Goal: Task Accomplishment & Management: Complete application form

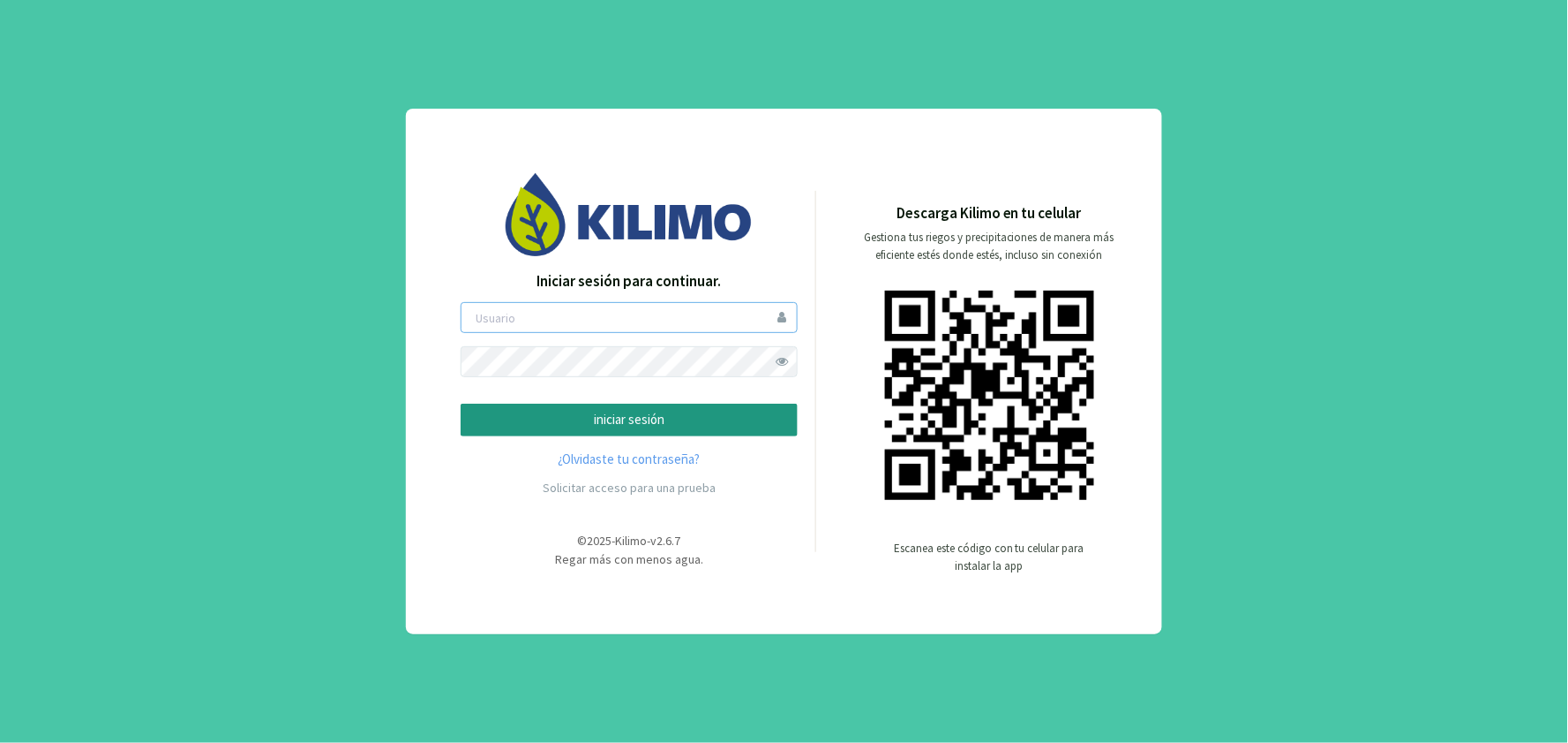
type input "hholch"
click at [617, 420] on p "iniciar sesión" at bounding box center [629, 420] width 307 height 20
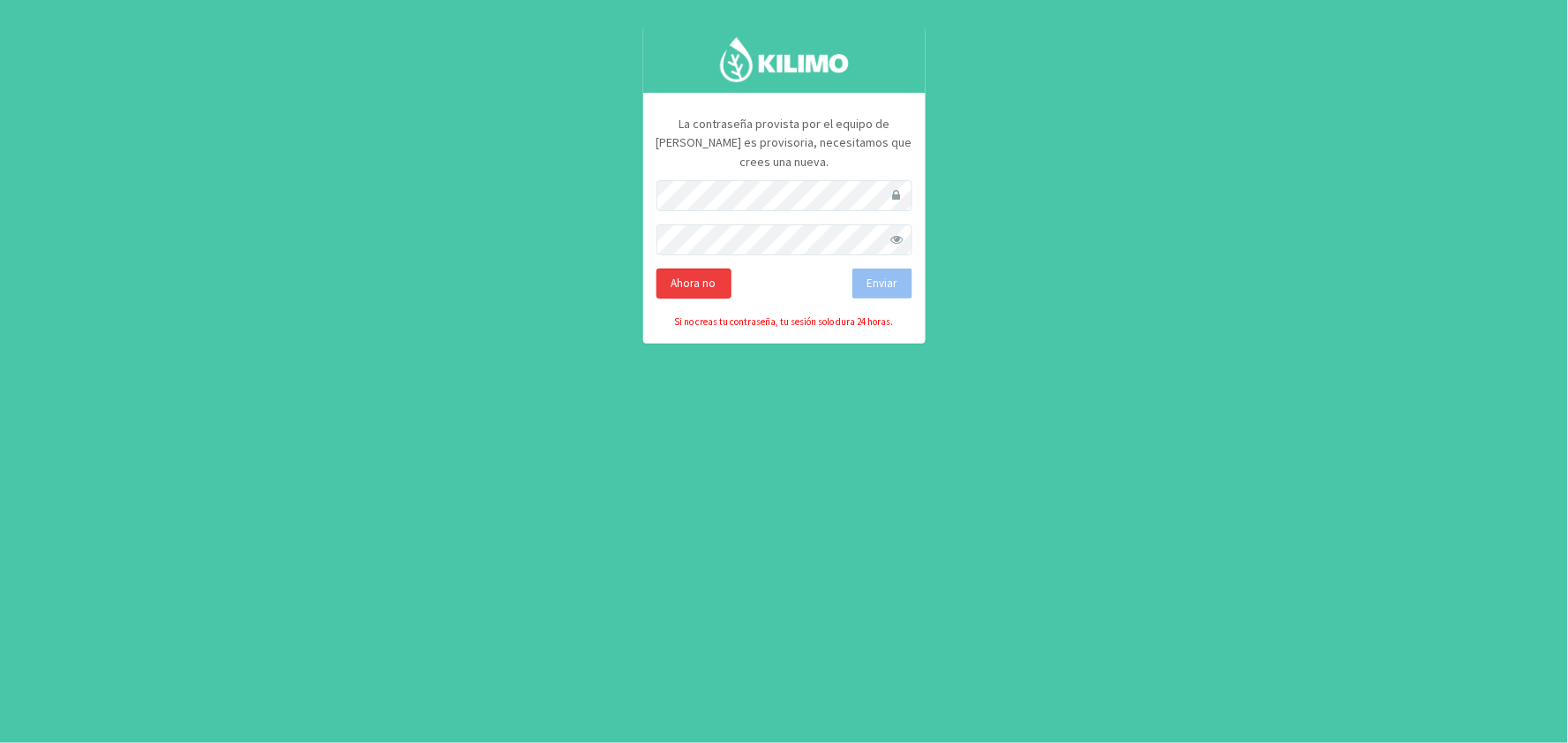
click at [698, 269] on div "Ahora no" at bounding box center [695, 284] width 75 height 30
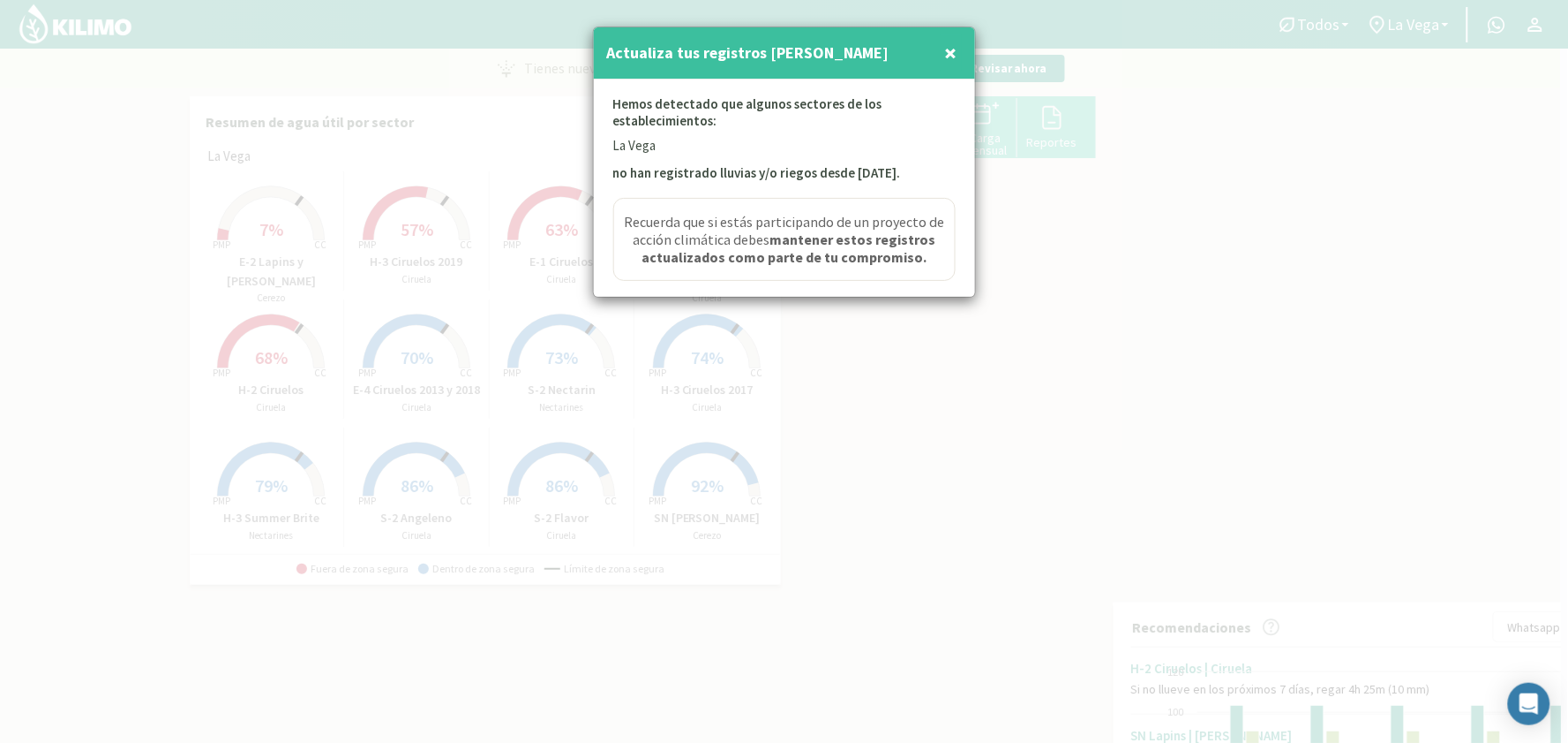
click at [951, 52] on span "×" at bounding box center [951, 52] width 12 height 29
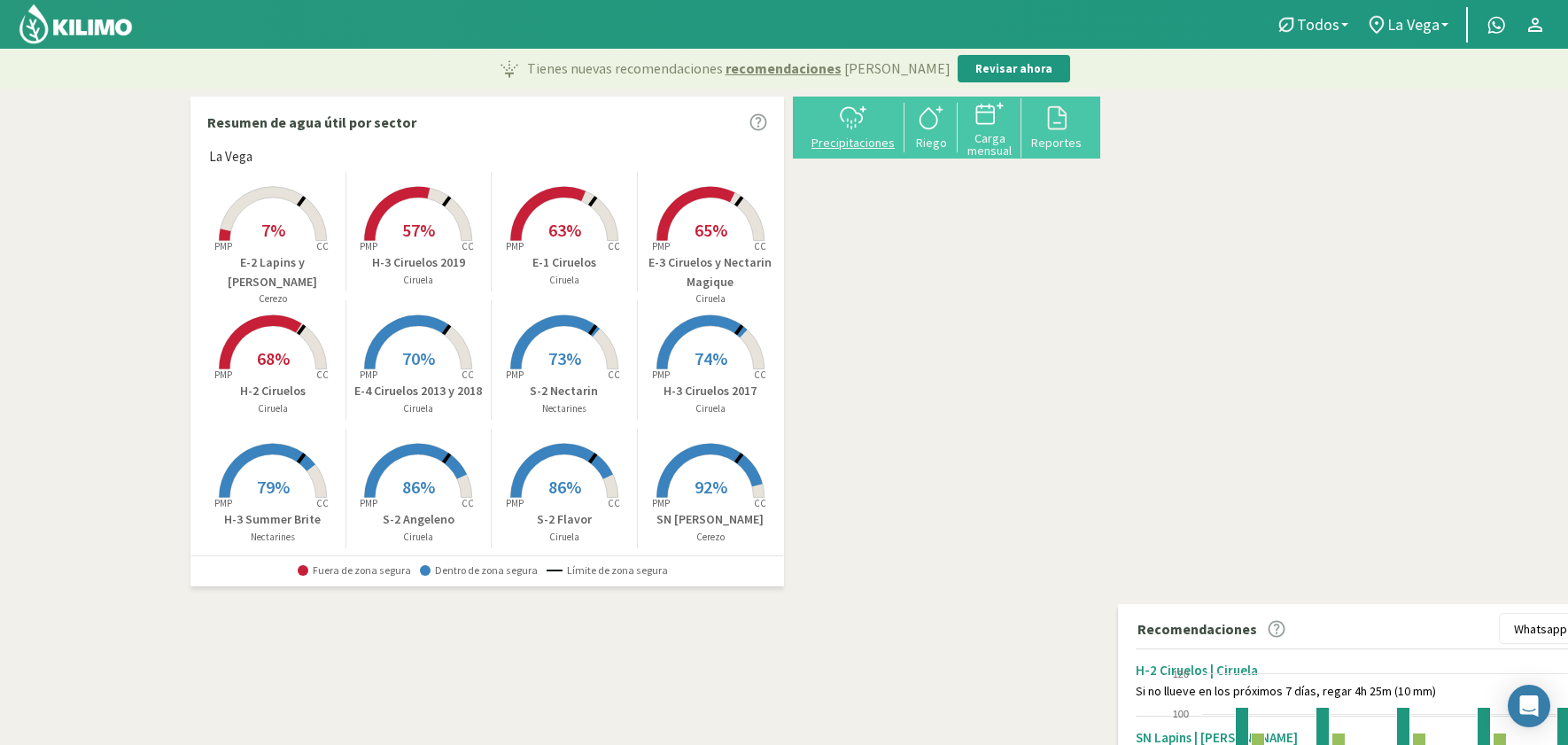
click at [861, 138] on div "Precipitaciones" at bounding box center [853, 142] width 92 height 12
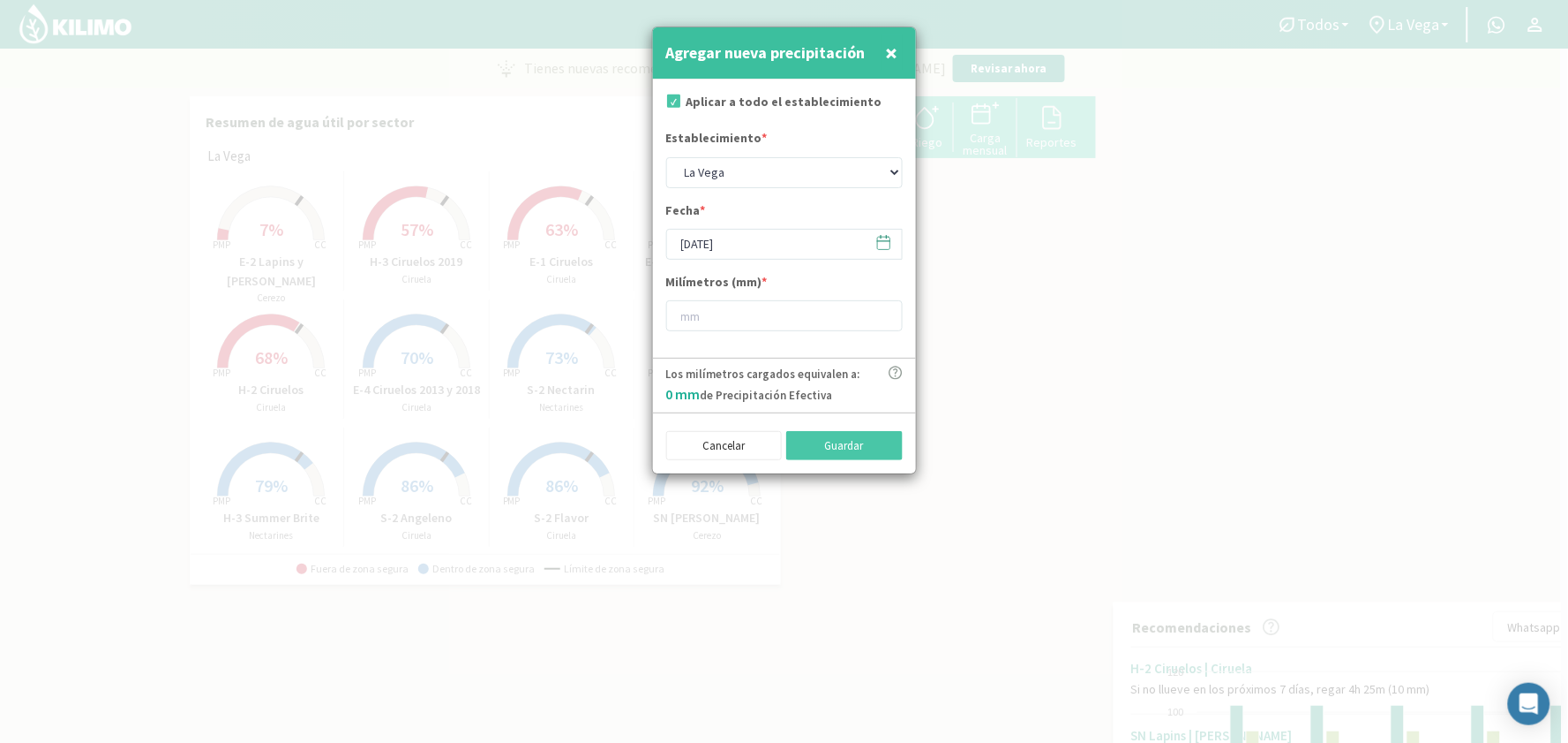
click at [882, 246] on icon at bounding box center [883, 242] width 17 height 17
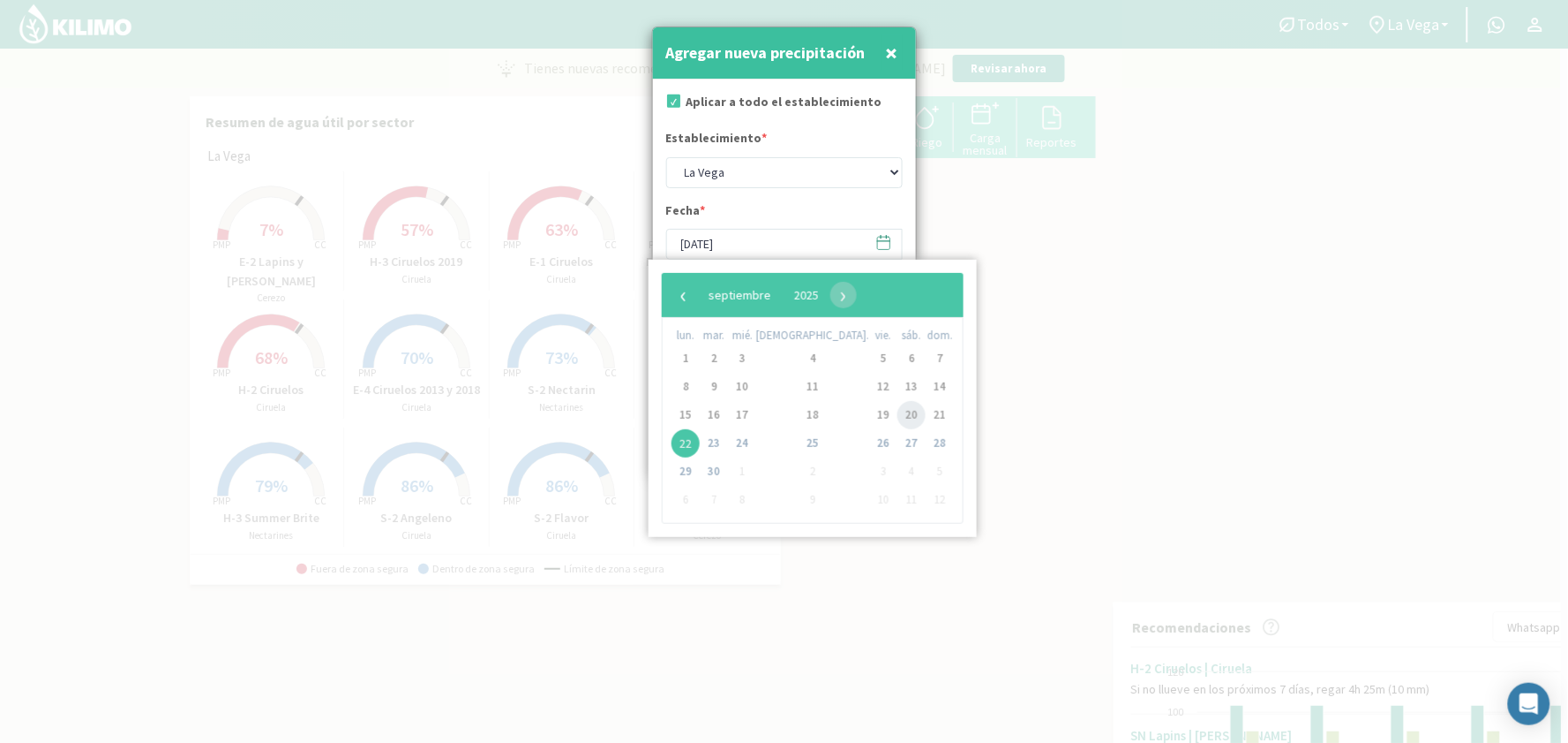
click at [897, 416] on span "20" at bounding box center [911, 414] width 29 height 29
type input "[DATE]"
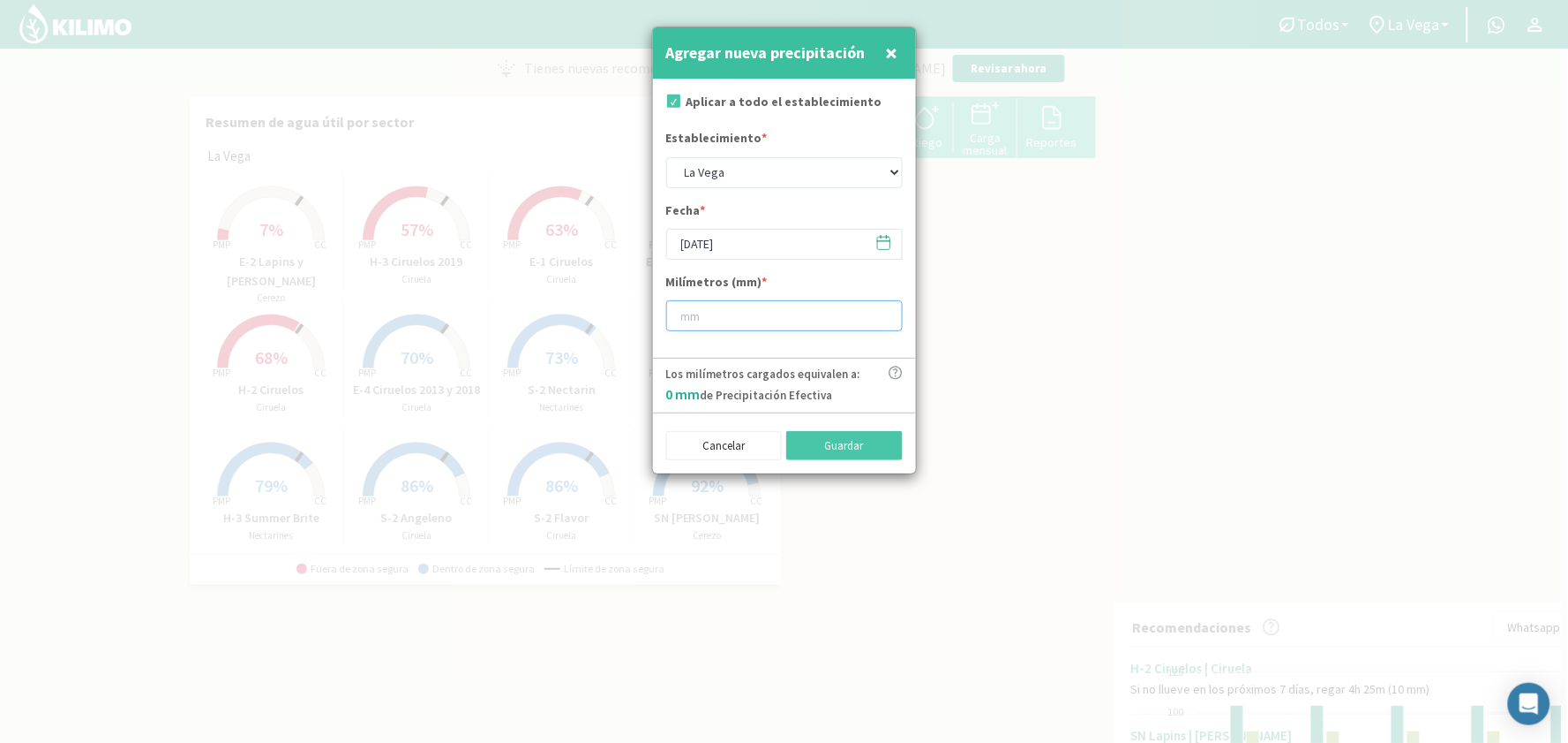
click at [725, 314] on input "number" at bounding box center [784, 316] width 236 height 31
type input "23"
click at [836, 445] on button "Guardar" at bounding box center [845, 446] width 117 height 30
type input "[DATE]"
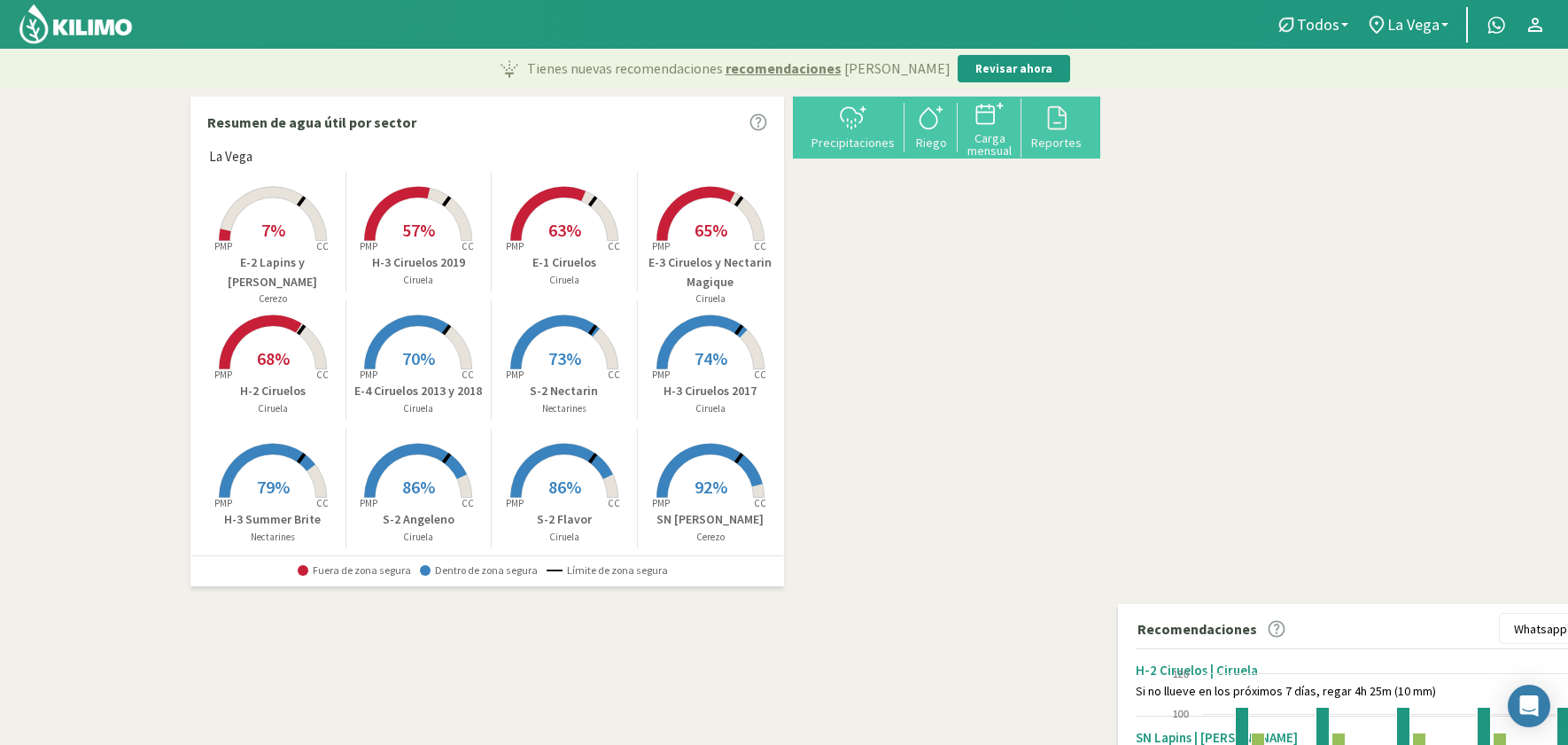
click at [261, 236] on span "7%" at bounding box center [273, 230] width 24 height 22
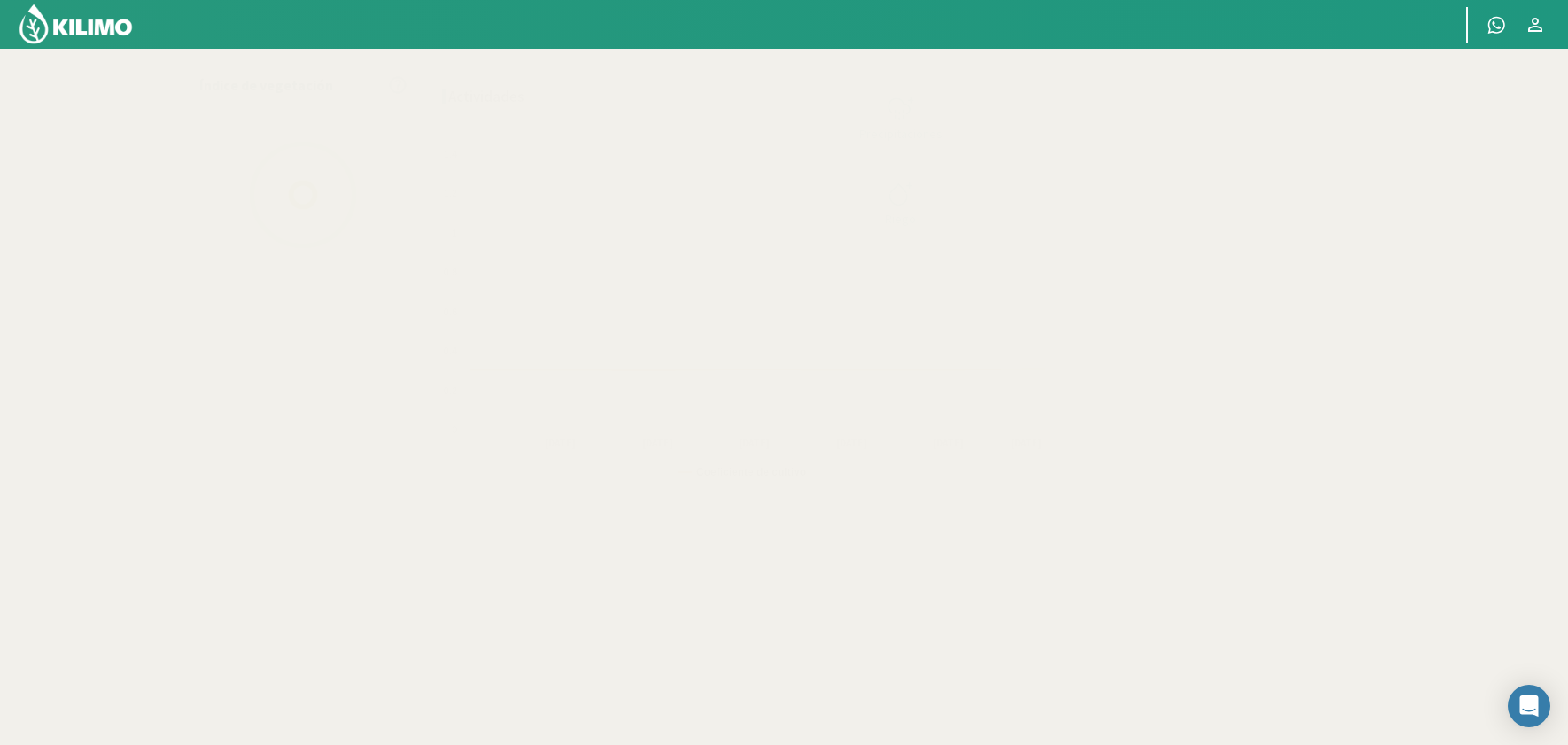
select select "1: Object"
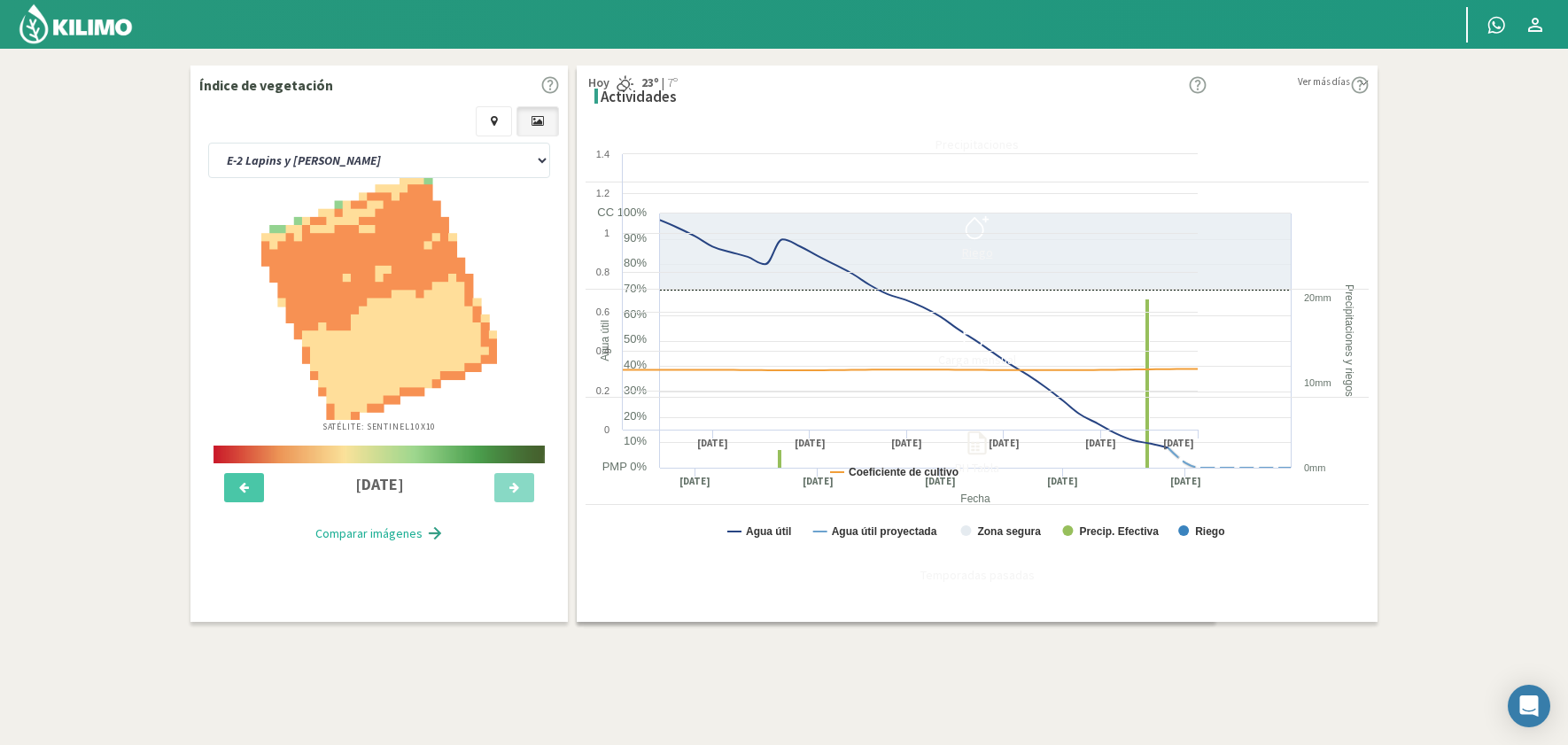
click at [983, 228] on icon at bounding box center [974, 228] width 17 height 20
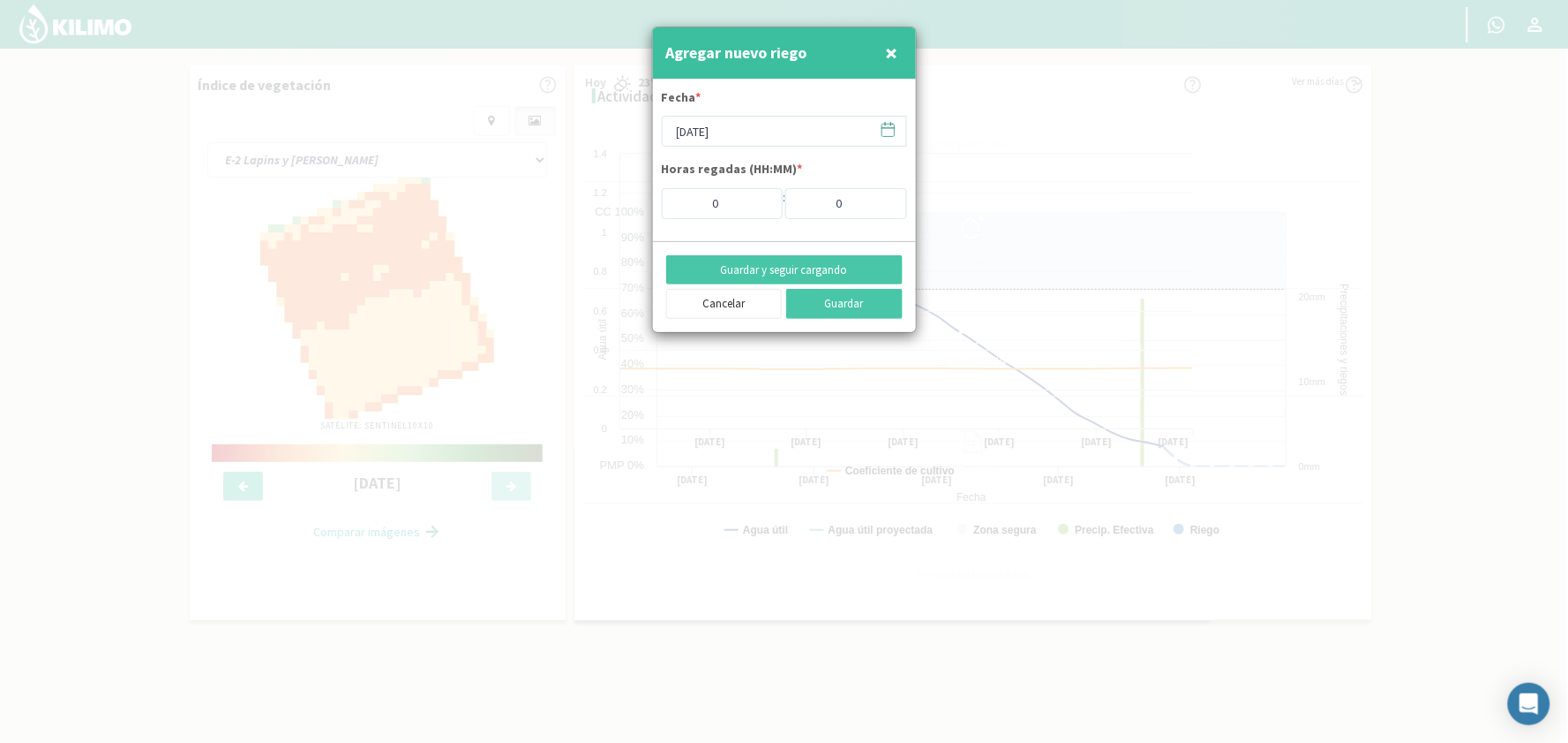
click at [889, 129] on icon at bounding box center [888, 129] width 17 height 17
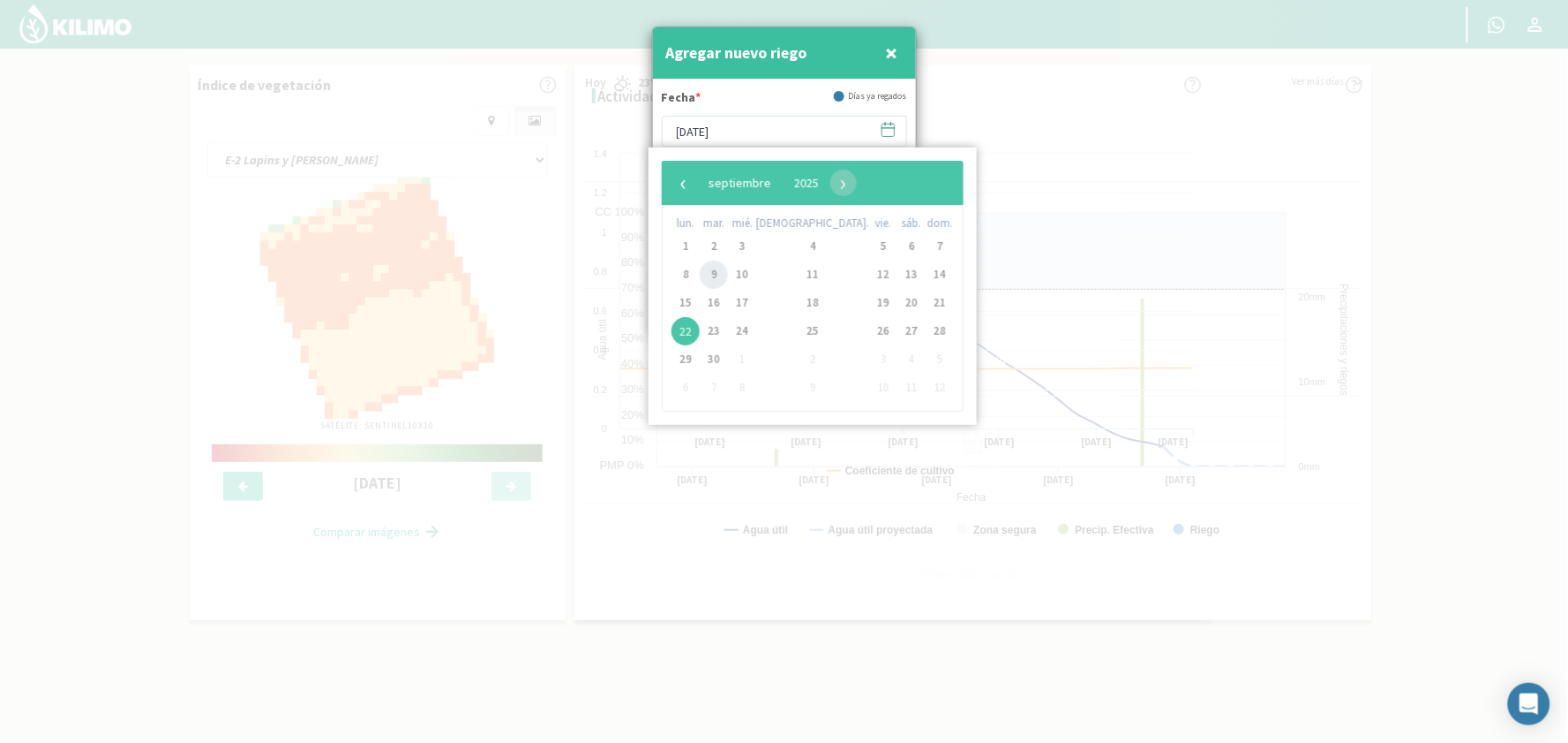
click at [718, 277] on span "9" at bounding box center [714, 274] width 29 height 29
type input "[DATE]"
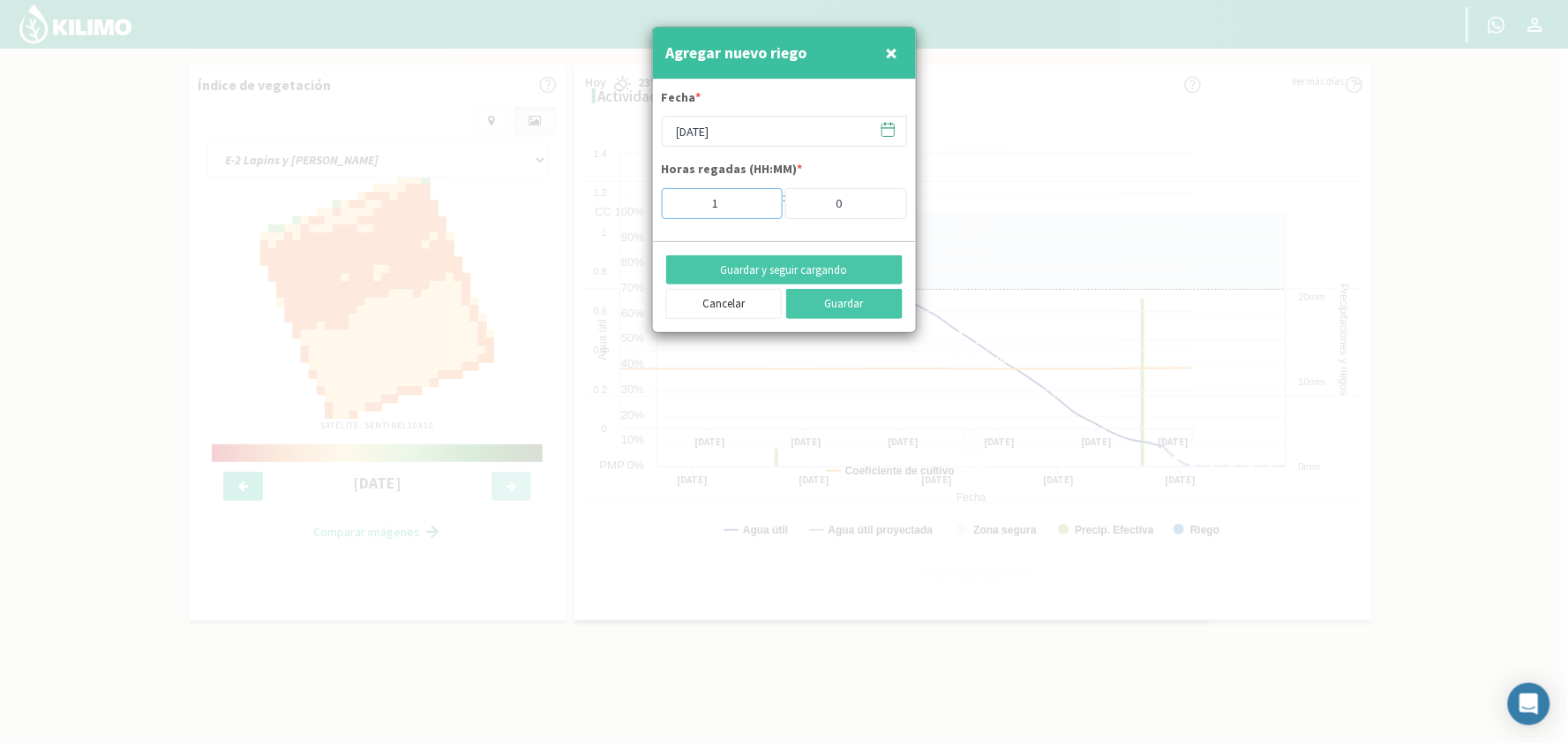
click at [760, 198] on input "1" at bounding box center [722, 203] width 121 height 31
type input "2"
click at [760, 198] on input "2" at bounding box center [722, 203] width 121 height 31
click at [885, 199] on input "1" at bounding box center [847, 203] width 121 height 31
click at [885, 199] on input "2" at bounding box center [847, 203] width 121 height 31
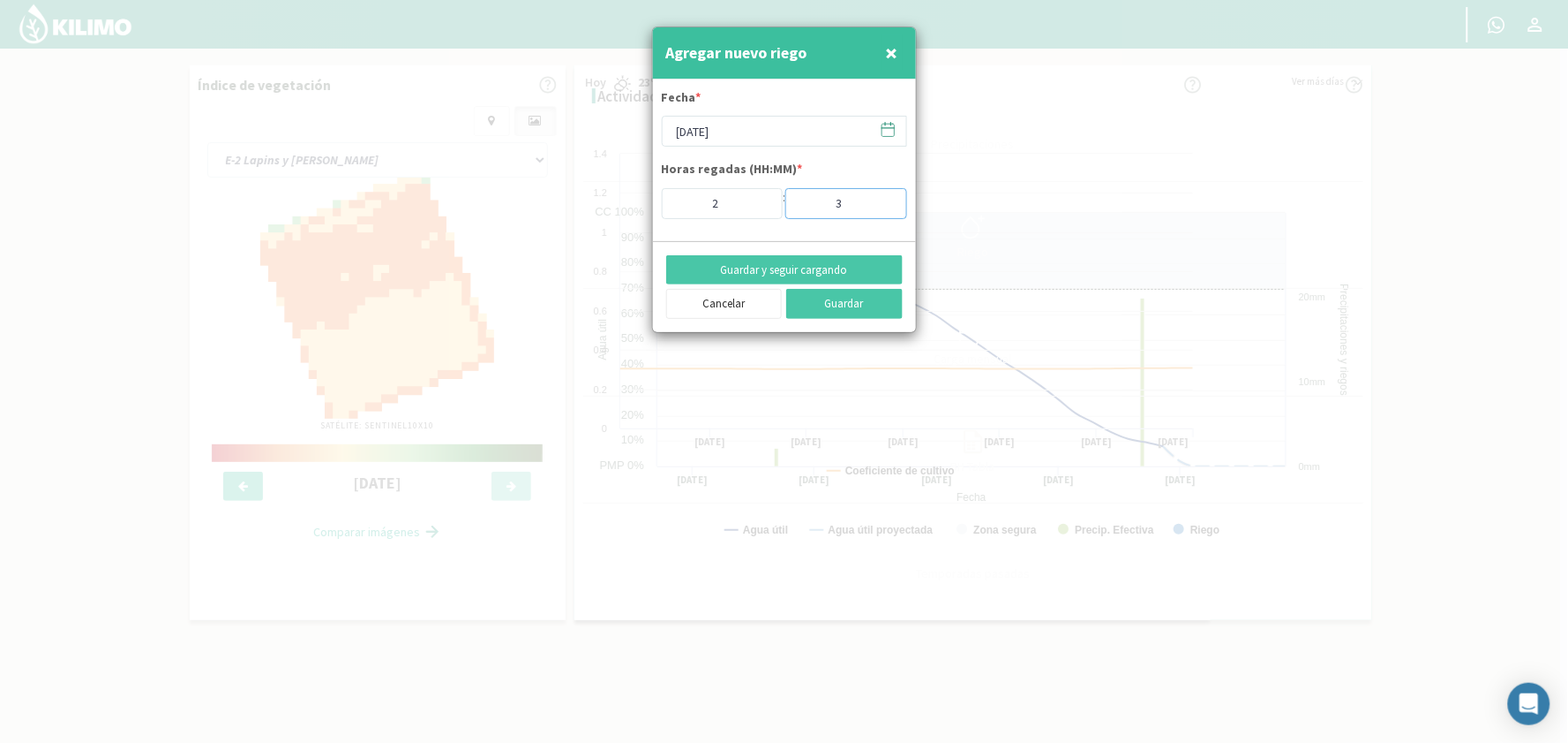
click at [885, 199] on input "3" at bounding box center [847, 203] width 121 height 31
click at [885, 199] on input "4" at bounding box center [847, 203] width 121 height 31
click at [885, 199] on input "5" at bounding box center [847, 203] width 121 height 31
click at [885, 199] on input "6" at bounding box center [847, 203] width 121 height 31
click at [885, 199] on input "7" at bounding box center [847, 203] width 121 height 31
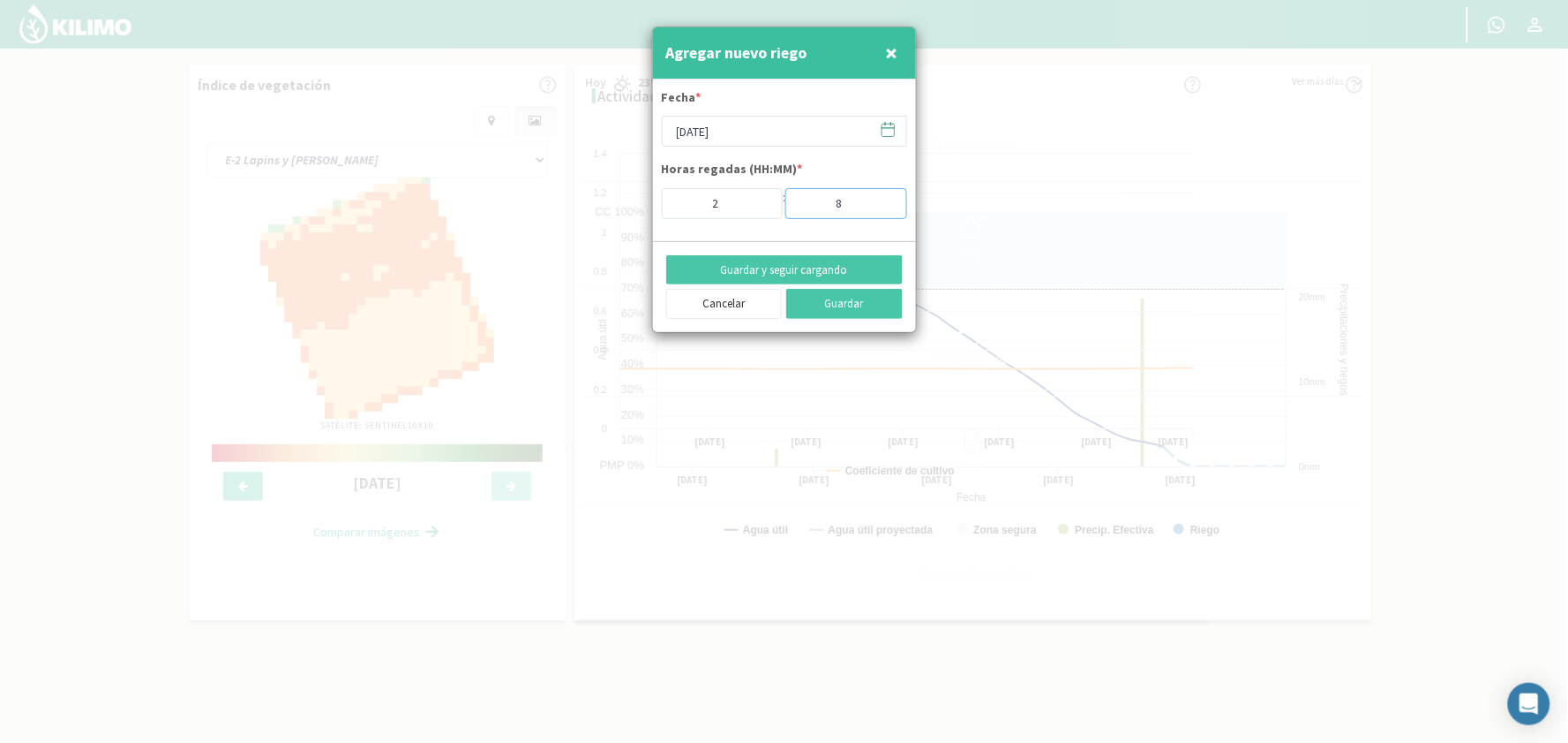
click at [885, 199] on input "8" at bounding box center [847, 203] width 121 height 31
click at [885, 199] on input "9" at bounding box center [847, 203] width 121 height 31
click at [885, 199] on input "10" at bounding box center [847, 203] width 121 height 31
click at [885, 199] on input "11" at bounding box center [847, 203] width 121 height 31
click at [885, 199] on input "12" at bounding box center [847, 203] width 121 height 31
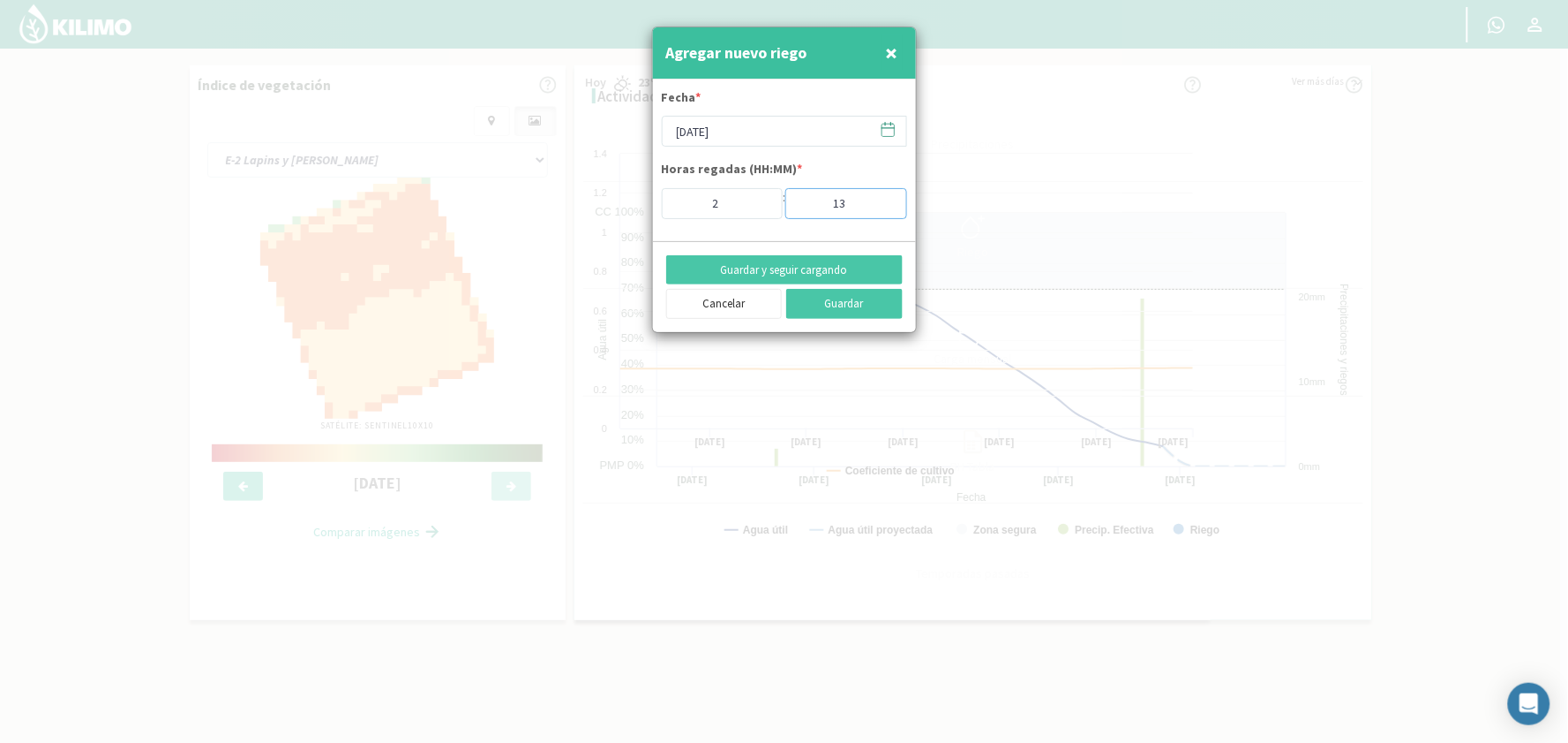
click at [885, 199] on input "13" at bounding box center [847, 203] width 121 height 31
click at [885, 199] on input "14" at bounding box center [847, 203] width 121 height 31
click at [885, 199] on input "15" at bounding box center [847, 203] width 121 height 31
click at [885, 199] on input "16" at bounding box center [847, 203] width 121 height 31
click at [885, 199] on input "17" at bounding box center [847, 203] width 121 height 31
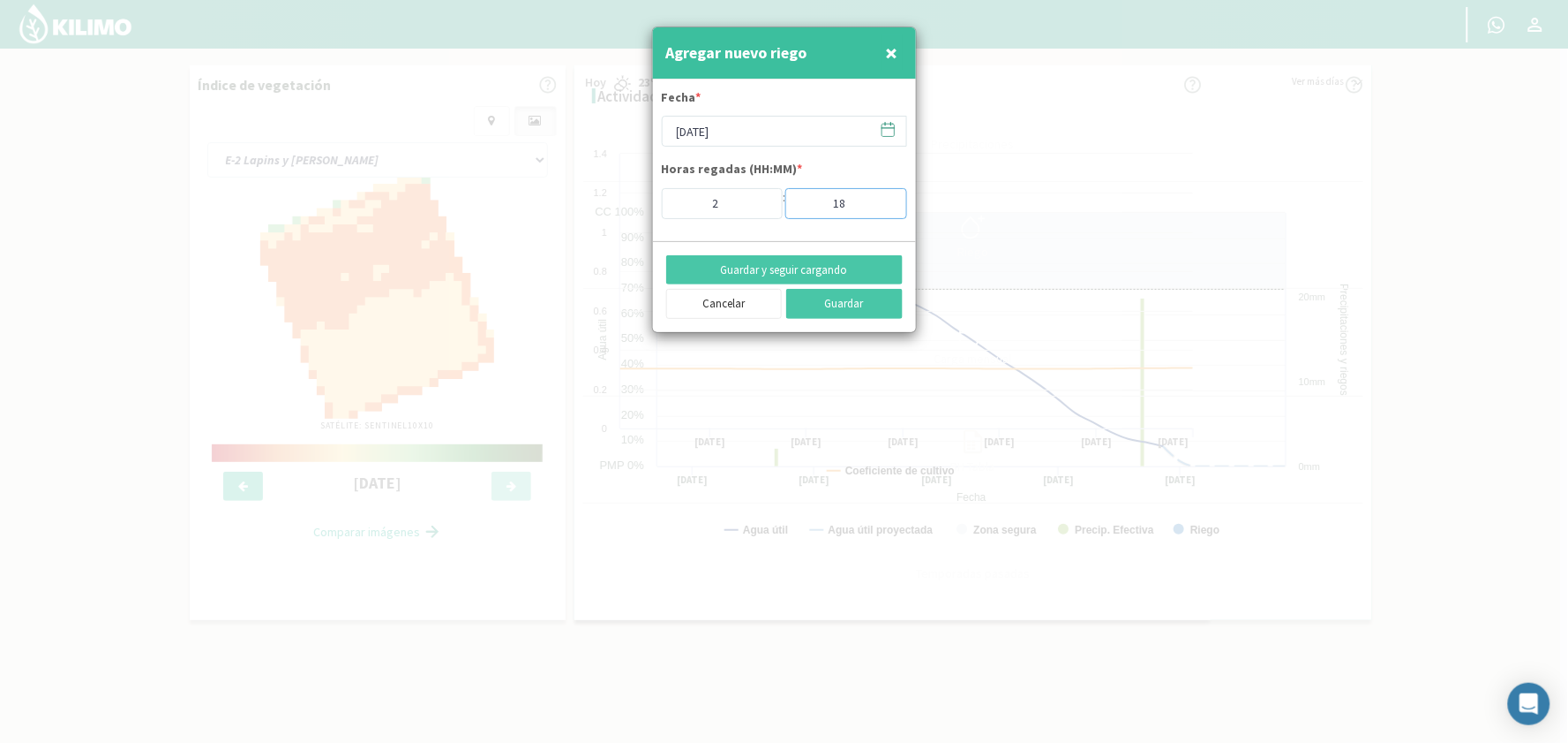
click at [885, 199] on input "18" at bounding box center [847, 203] width 121 height 31
click at [885, 199] on input "19" at bounding box center [847, 203] width 121 height 31
click at [885, 199] on input "20" at bounding box center [847, 203] width 121 height 31
click at [885, 199] on input "21" at bounding box center [847, 203] width 121 height 31
click at [885, 199] on input "22" at bounding box center [847, 203] width 121 height 31
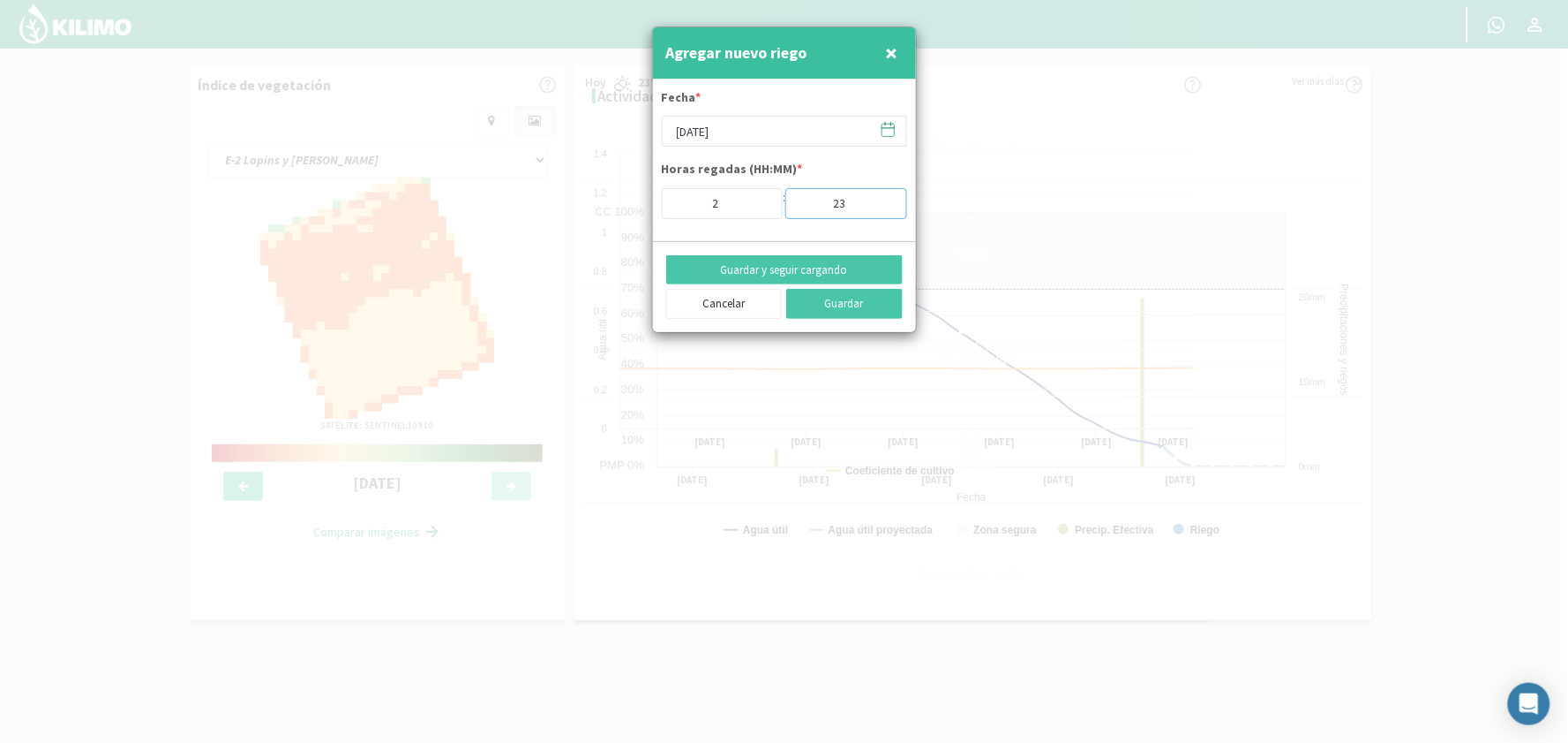
click at [885, 199] on input "23" at bounding box center [847, 203] width 121 height 31
click at [885, 199] on input "24" at bounding box center [847, 203] width 121 height 31
click at [885, 199] on input "25" at bounding box center [847, 203] width 121 height 31
click at [885, 199] on input "26" at bounding box center [847, 203] width 121 height 31
click at [885, 199] on input "27" at bounding box center [847, 203] width 121 height 31
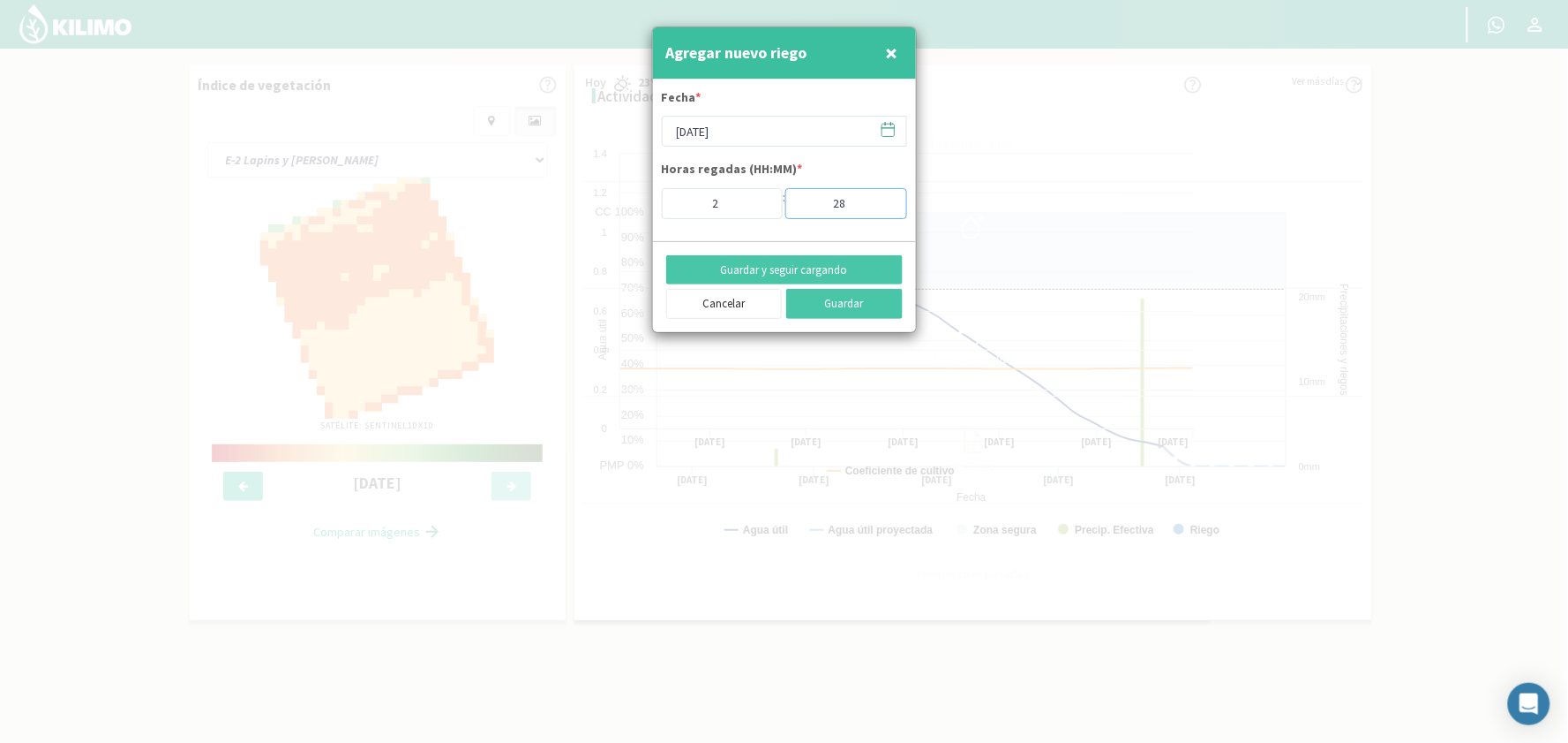
click at [885, 199] on input "28" at bounding box center [847, 203] width 121 height 31
click at [885, 199] on input "29" at bounding box center [847, 203] width 121 height 31
type input "30"
click at [885, 199] on input "30" at bounding box center [847, 203] width 121 height 31
click at [771, 271] on button "Guardar y seguir cargando" at bounding box center [784, 270] width 236 height 30
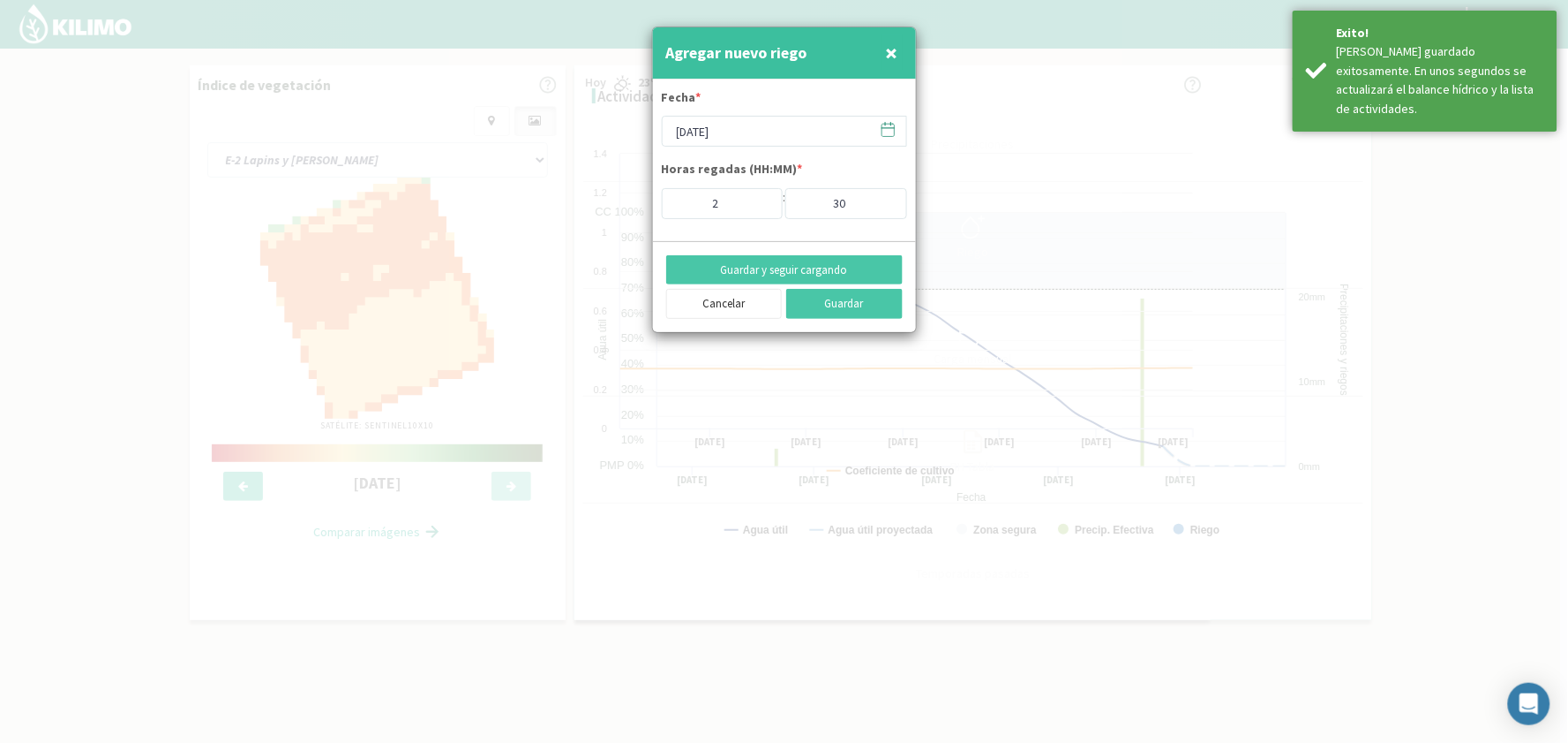
click at [889, 51] on span "×" at bounding box center [892, 52] width 12 height 29
type input "[DATE]"
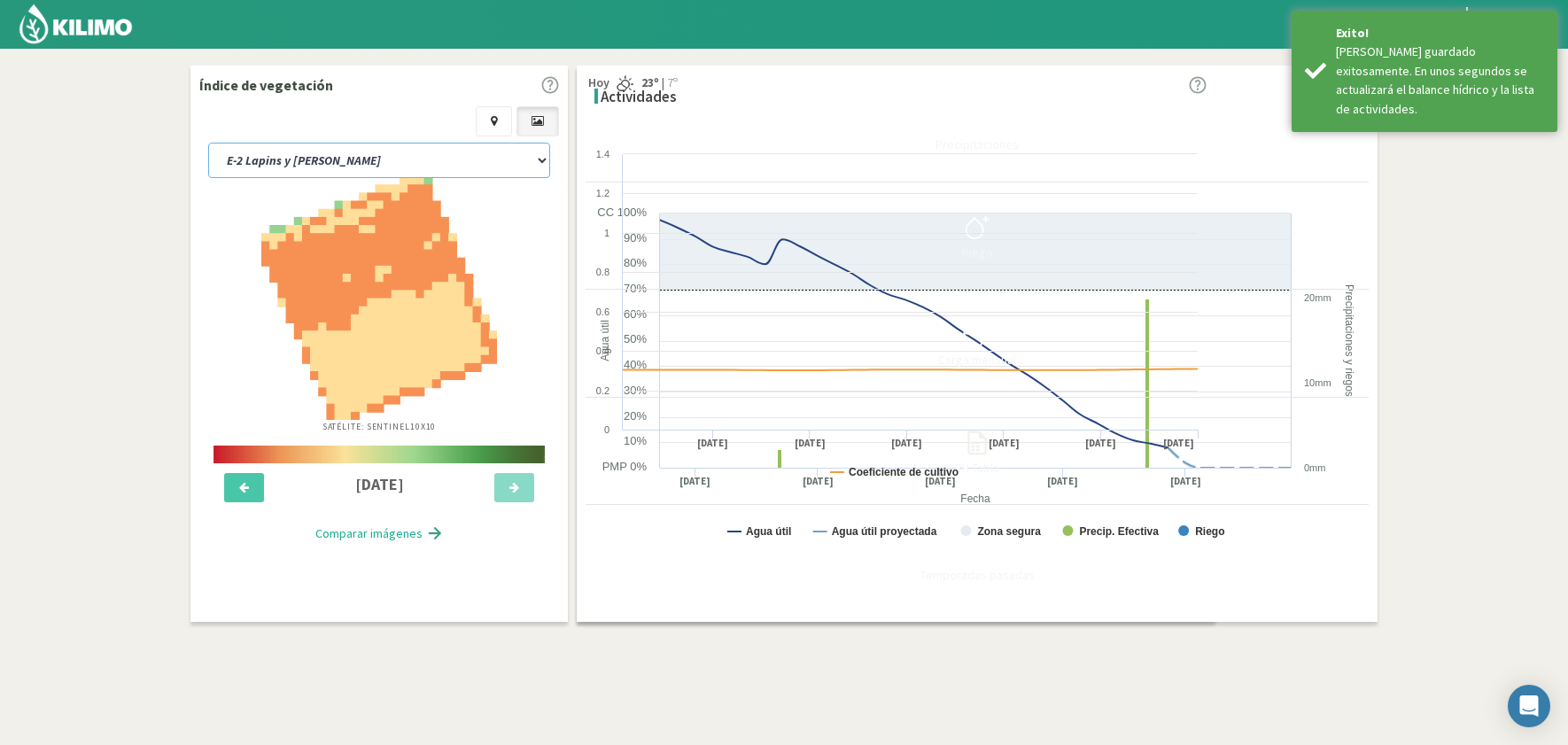
click at [376, 151] on select "E-1 Ciruelos E-2 Lapins y [PERSON_NAME] E-3 Ciruelos y Nectarin Magique E-4 Cir…" at bounding box center [379, 160] width 342 height 35
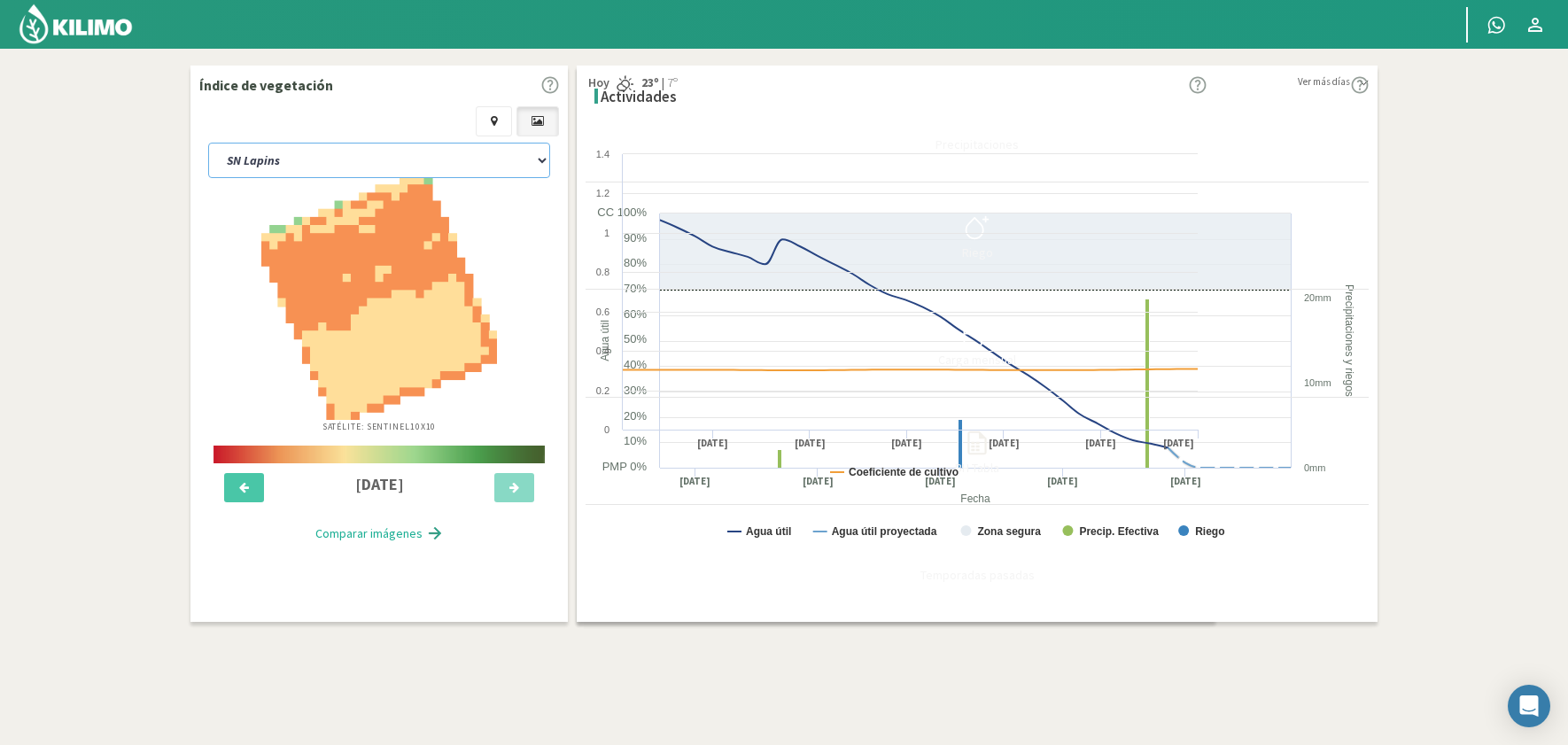
click at [208, 142] on select "E-1 Ciruelos E-2 Lapins y [PERSON_NAME] E-3 Ciruelos y Nectarin Magique E-4 Cir…" at bounding box center [379, 160] width 342 height 35
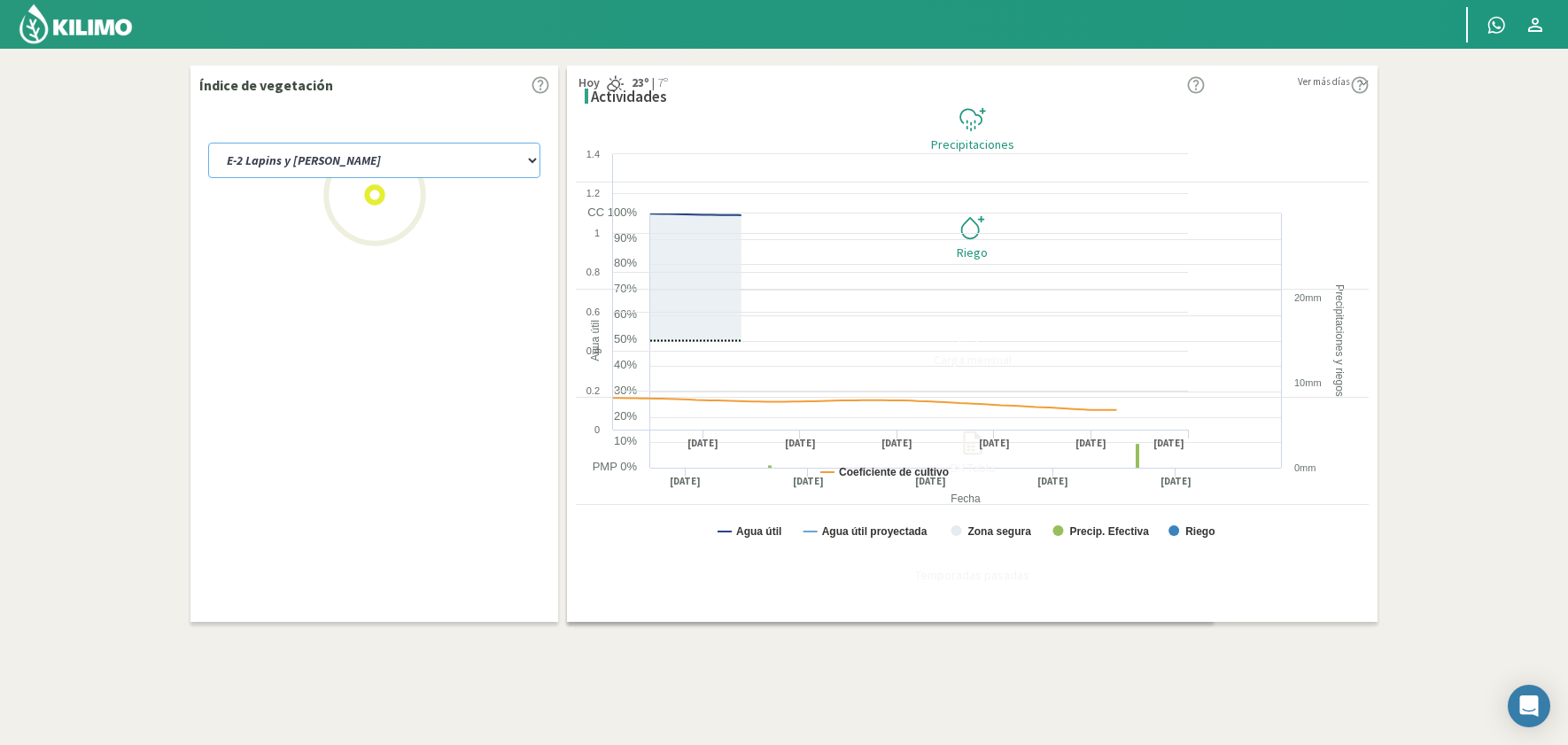
select select "26: Object"
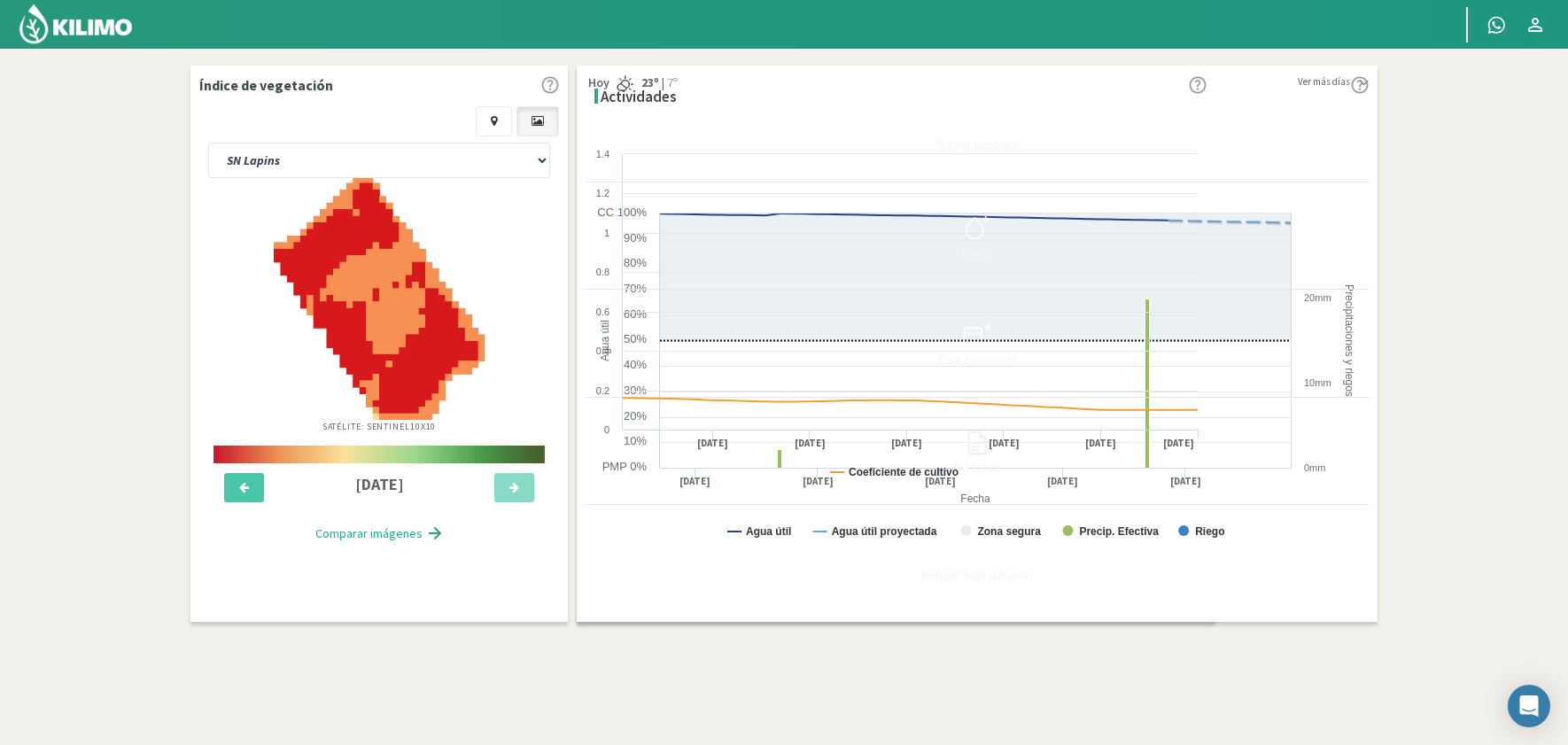
click at [983, 232] on icon at bounding box center [974, 228] width 17 height 20
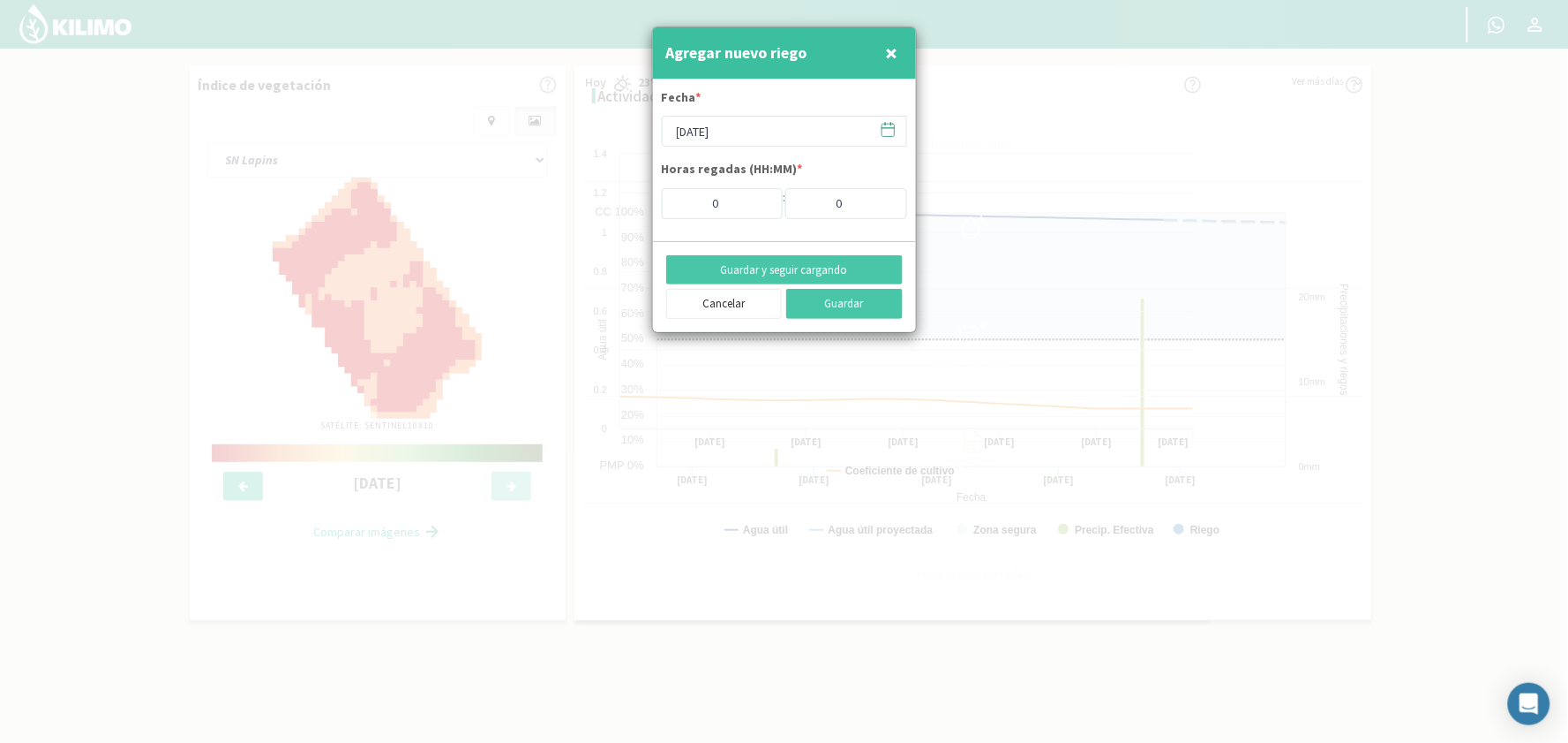
click at [882, 135] on icon at bounding box center [888, 129] width 17 height 17
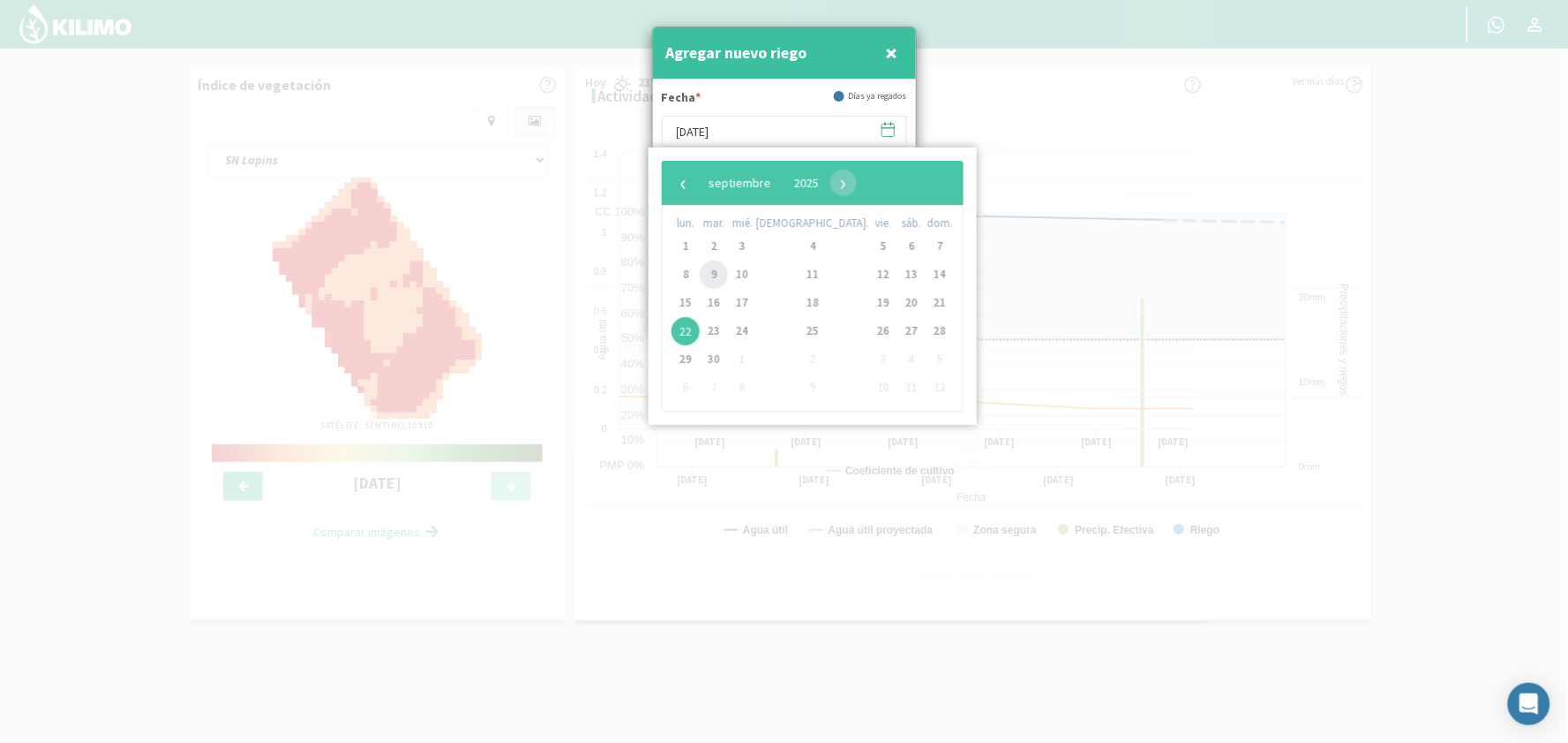
click at [719, 271] on span "9" at bounding box center [714, 274] width 29 height 29
type input "[DATE]"
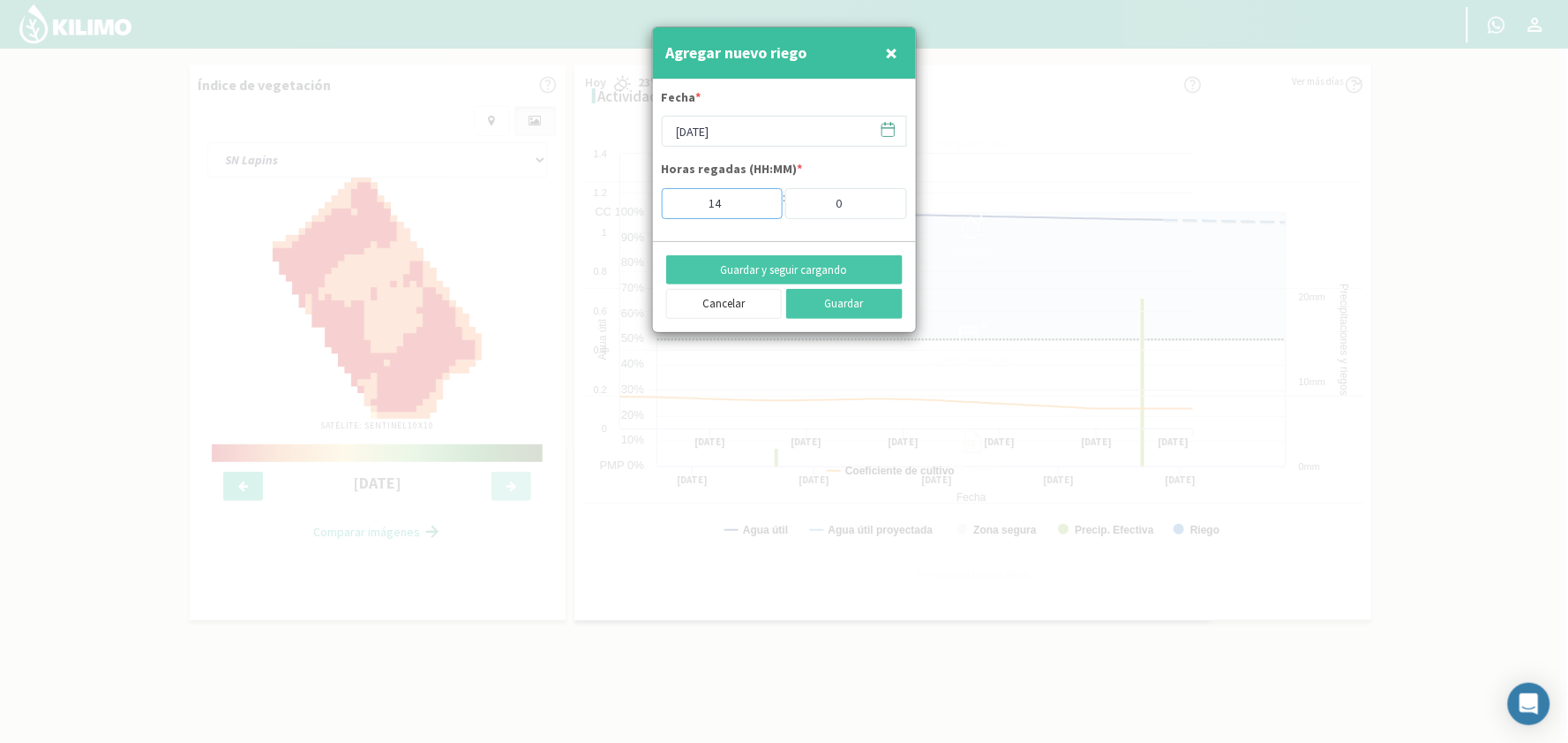
click at [760, 197] on input "14" at bounding box center [722, 203] width 121 height 31
click at [762, 206] on input "4" at bounding box center [722, 203] width 121 height 31
click at [762, 206] on input "3" at bounding box center [722, 203] width 121 height 31
type input "2"
click at [762, 206] on input "2" at bounding box center [722, 203] width 121 height 31
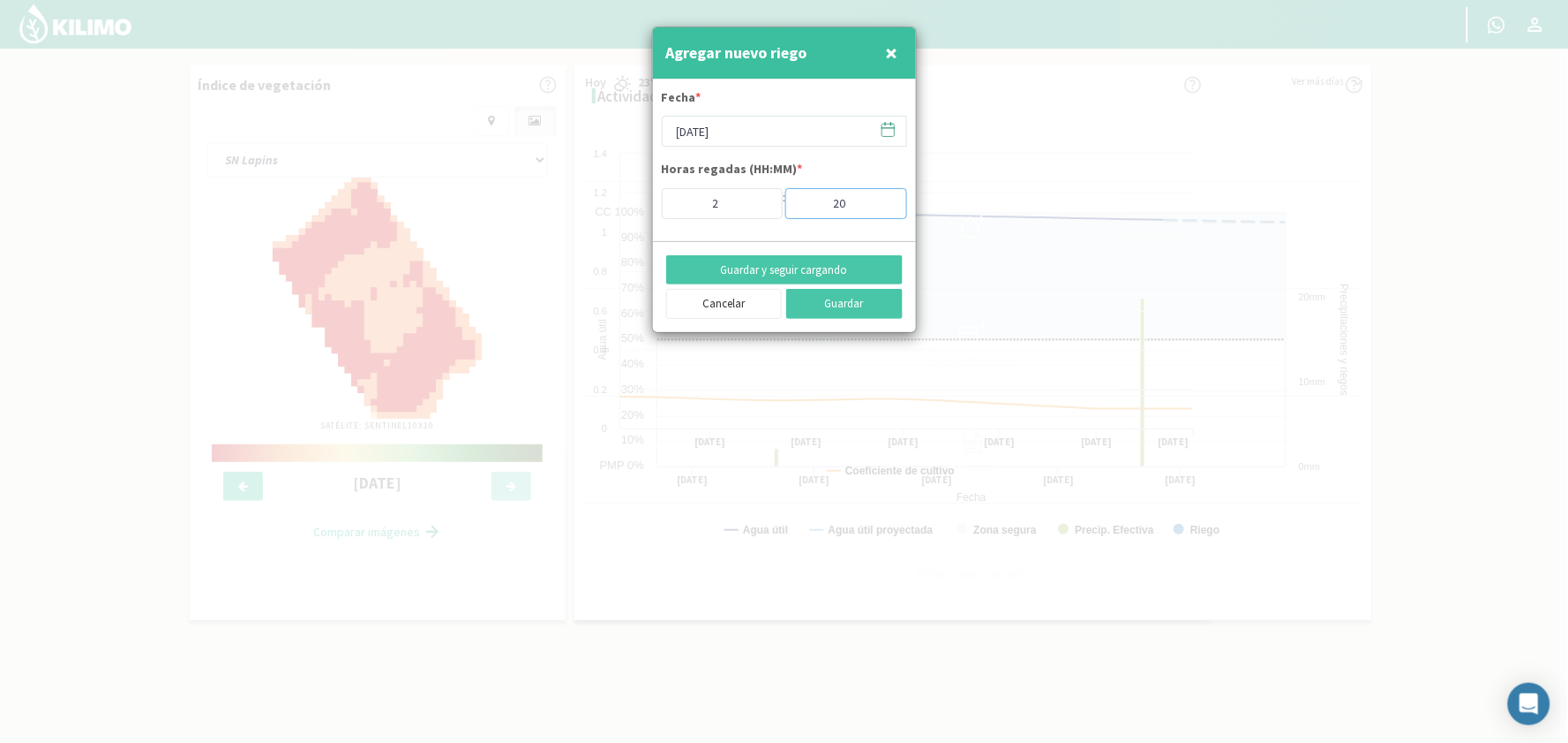
click at [883, 200] on input "20" at bounding box center [847, 203] width 121 height 31
click at [883, 200] on input "21" at bounding box center [847, 203] width 121 height 31
click at [883, 200] on input "22" at bounding box center [847, 203] width 121 height 31
click at [883, 200] on input "23" at bounding box center [847, 203] width 121 height 31
click at [883, 200] on input "24" at bounding box center [847, 203] width 121 height 31
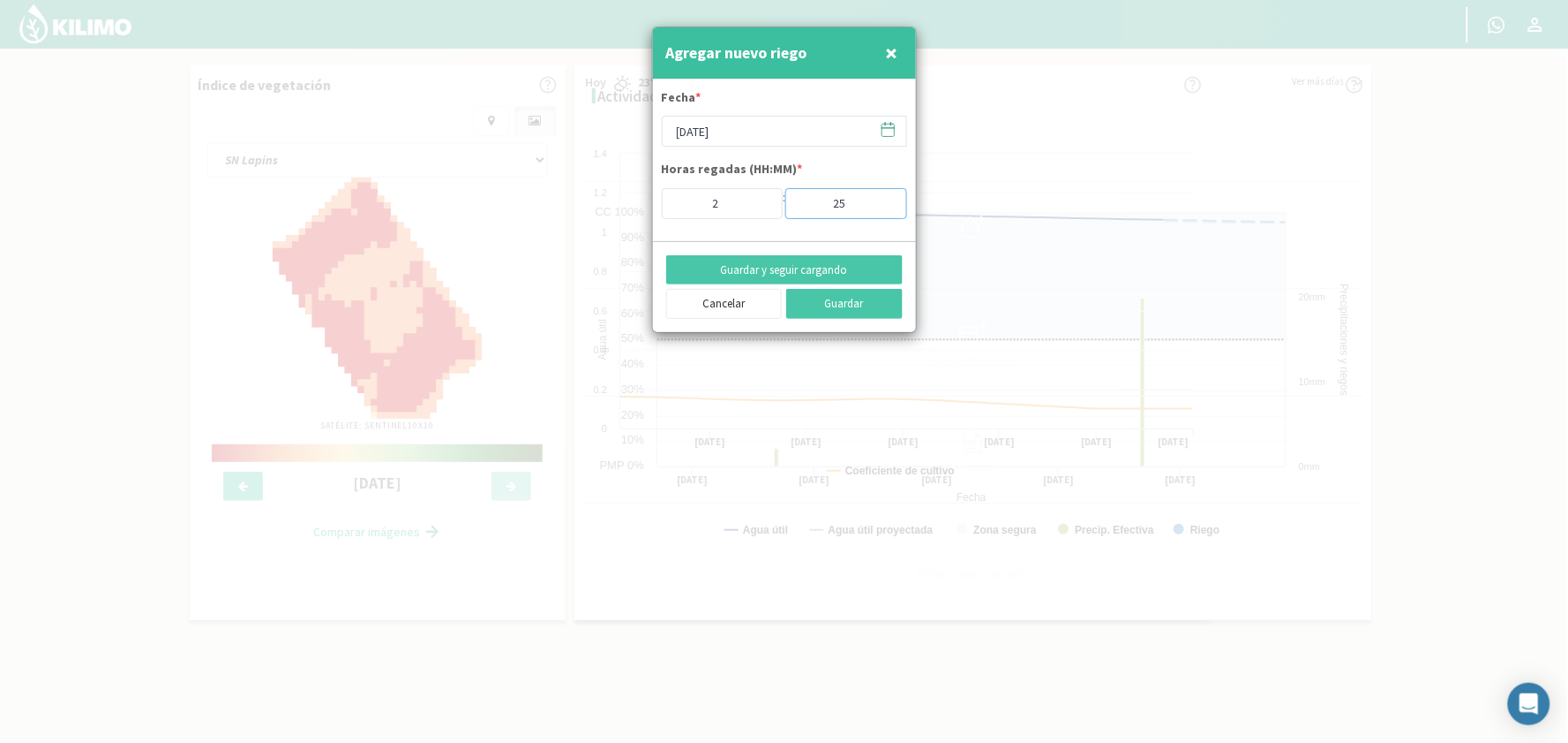
click at [883, 200] on input "25" at bounding box center [847, 203] width 121 height 31
click at [883, 200] on input "26" at bounding box center [847, 203] width 121 height 31
click at [883, 200] on input "27" at bounding box center [847, 203] width 121 height 31
click at [883, 200] on input "28" at bounding box center [847, 203] width 121 height 31
click at [883, 200] on input "29" at bounding box center [847, 203] width 121 height 31
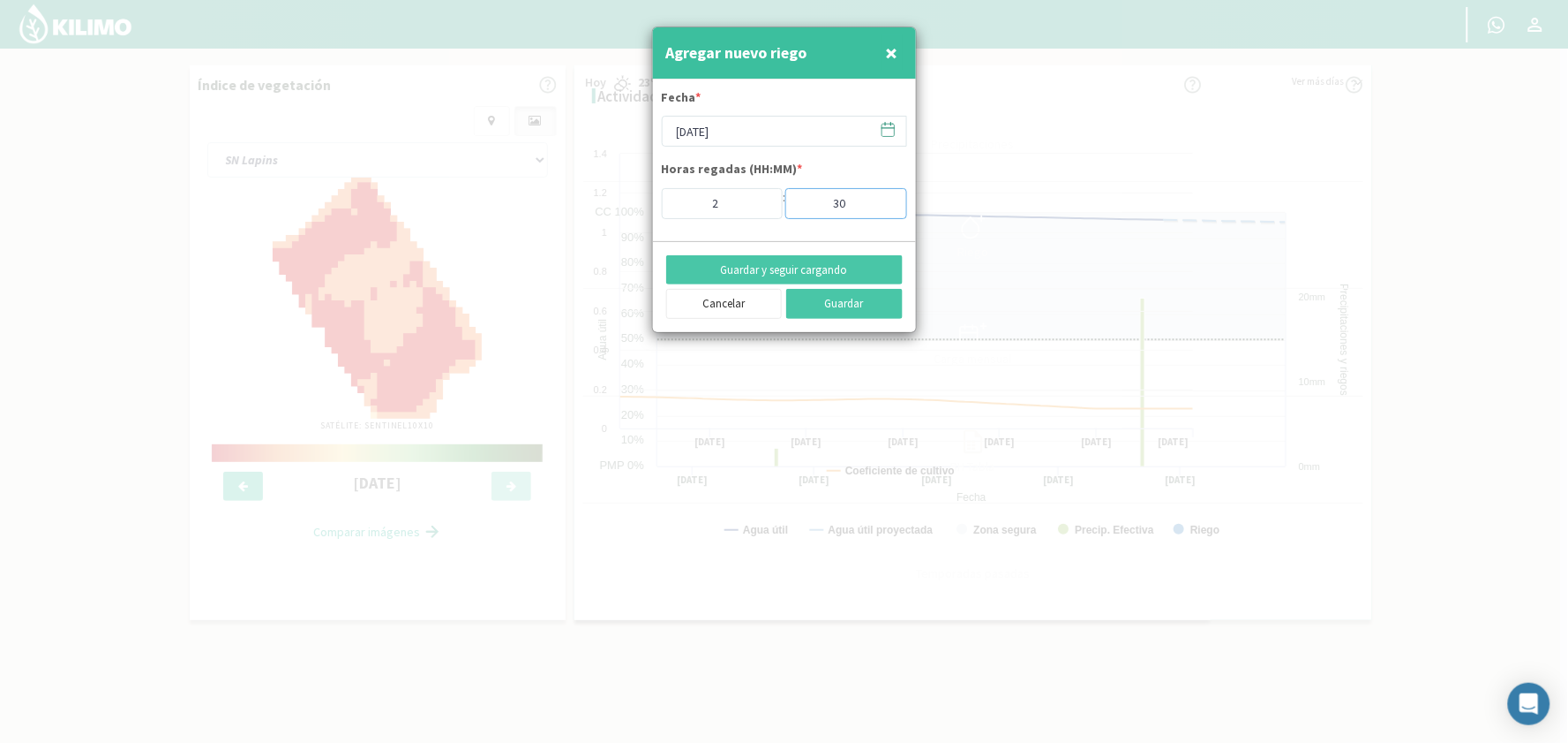
type input "30"
click at [883, 200] on input "30" at bounding box center [847, 203] width 121 height 31
click at [771, 270] on button "Guardar y seguir cargando" at bounding box center [784, 270] width 236 height 30
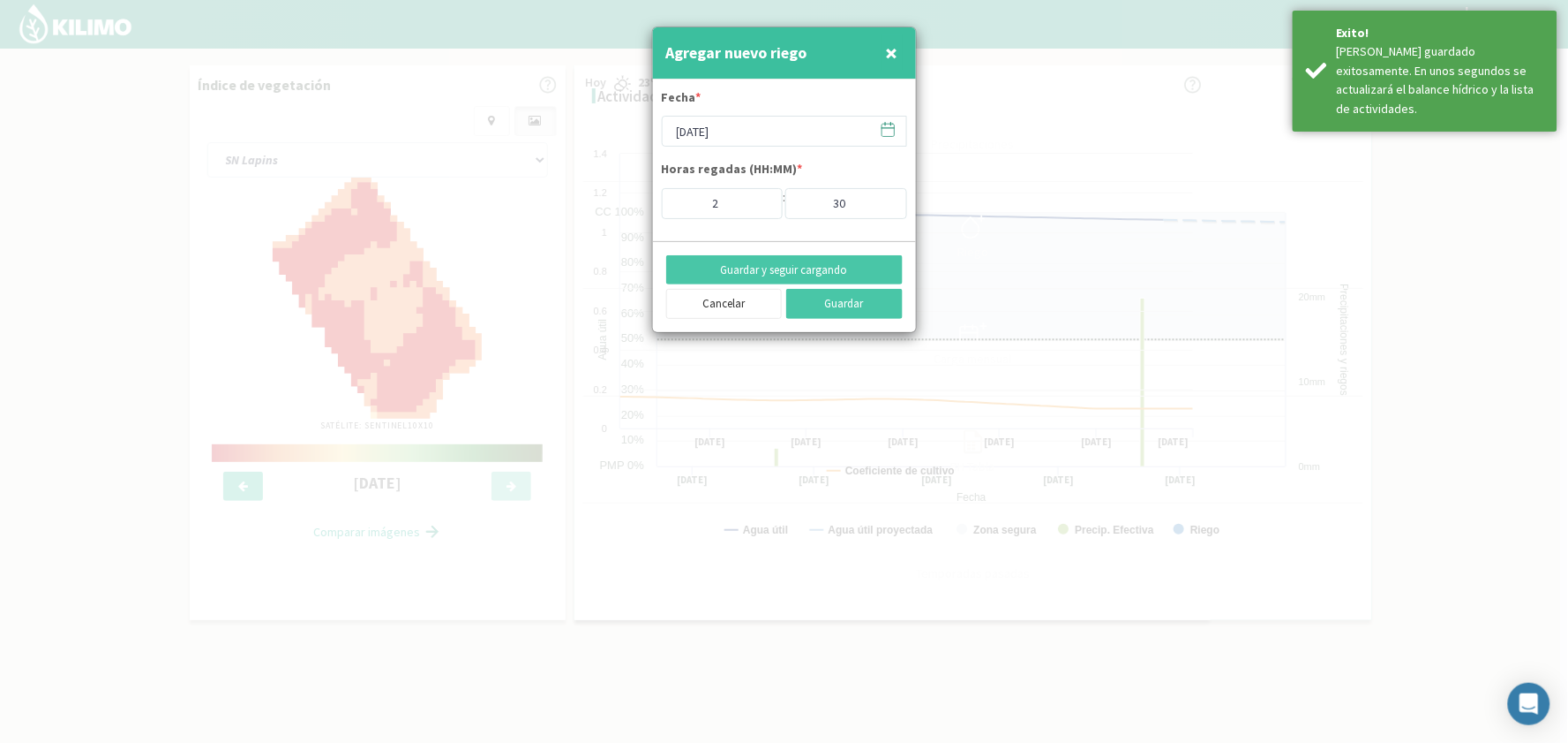
click at [887, 55] on span "×" at bounding box center [892, 52] width 12 height 29
type input "[DATE]"
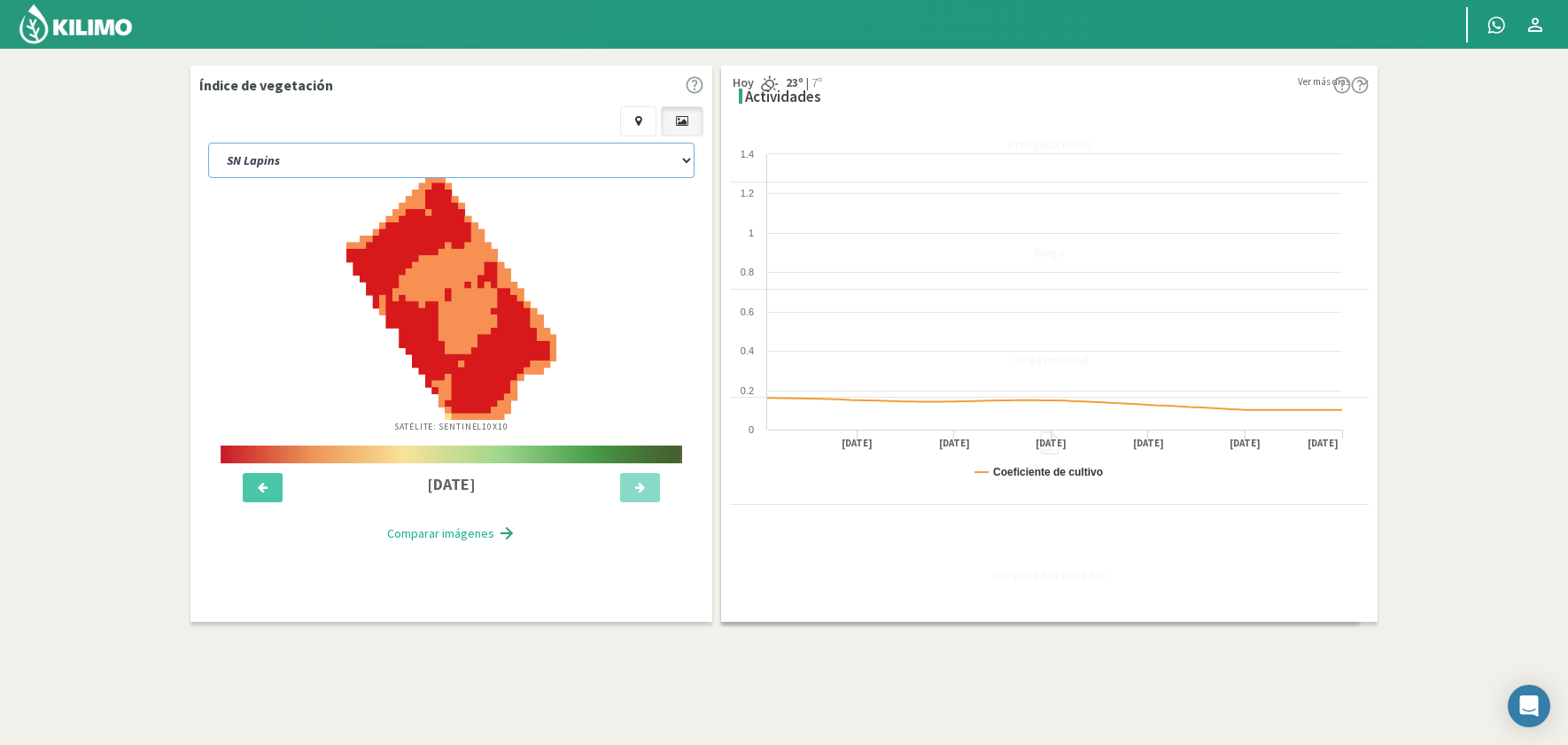
click at [386, 143] on select "E-1 Ciruelos E-2 Lapins y [PERSON_NAME] E-3 Ciruelos y Nectarin Magique E-4 Cir…" at bounding box center [451, 160] width 487 height 35
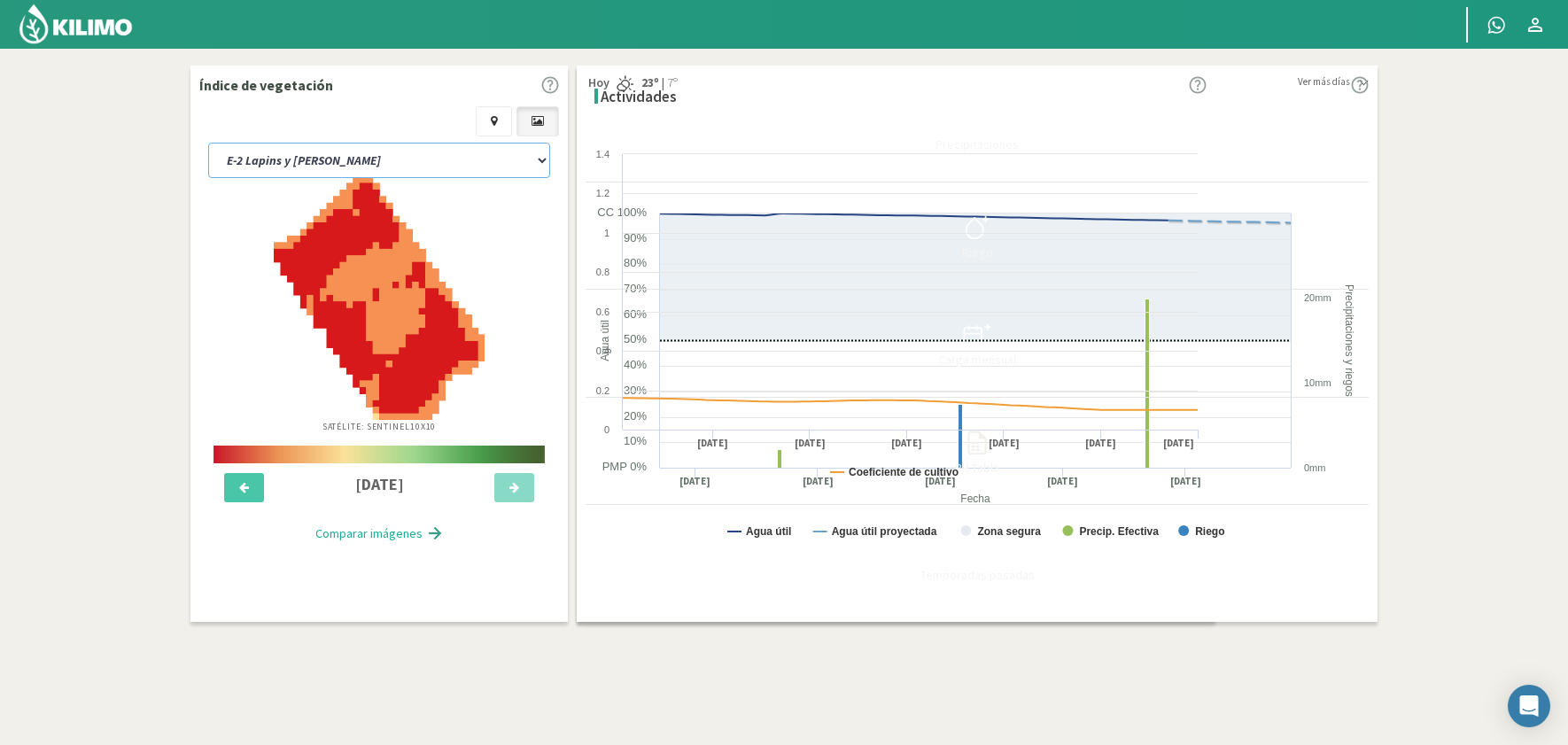
click at [208, 142] on select "E-1 Ciruelos E-2 Lapins y [PERSON_NAME] E-3 Ciruelos y Nectarin Magique E-4 Cir…" at bounding box center [379, 160] width 342 height 35
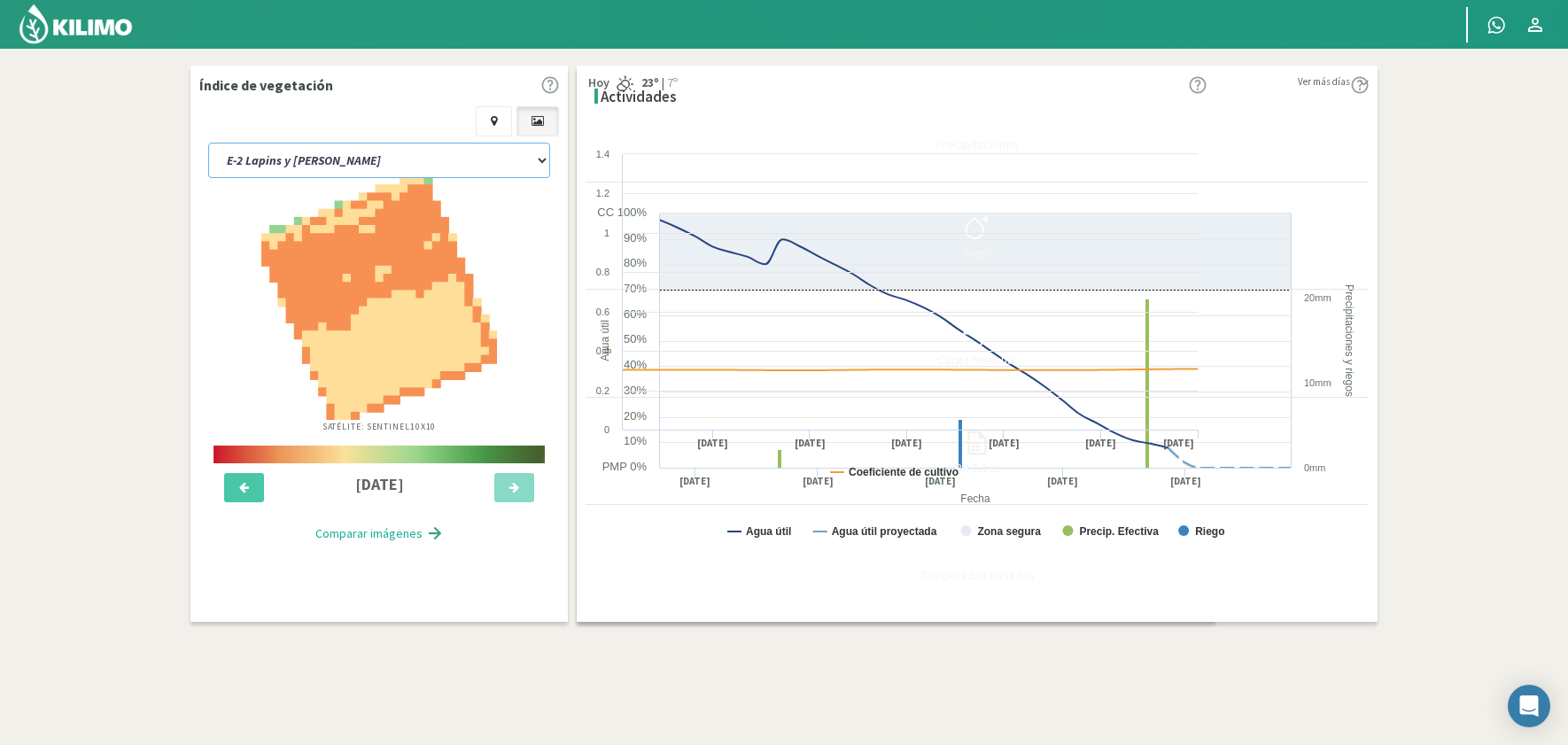
click at [372, 148] on select "E-1 Ciruelos E-2 Lapins y [PERSON_NAME] E-3 Ciruelos y Nectarin Magique E-4 Cir…" at bounding box center [379, 160] width 342 height 35
click at [208, 142] on select "E-1 Ciruelos E-2 Lapins y [PERSON_NAME] E-3 Ciruelos y Nectarin Magique E-4 Cir…" at bounding box center [379, 160] width 342 height 35
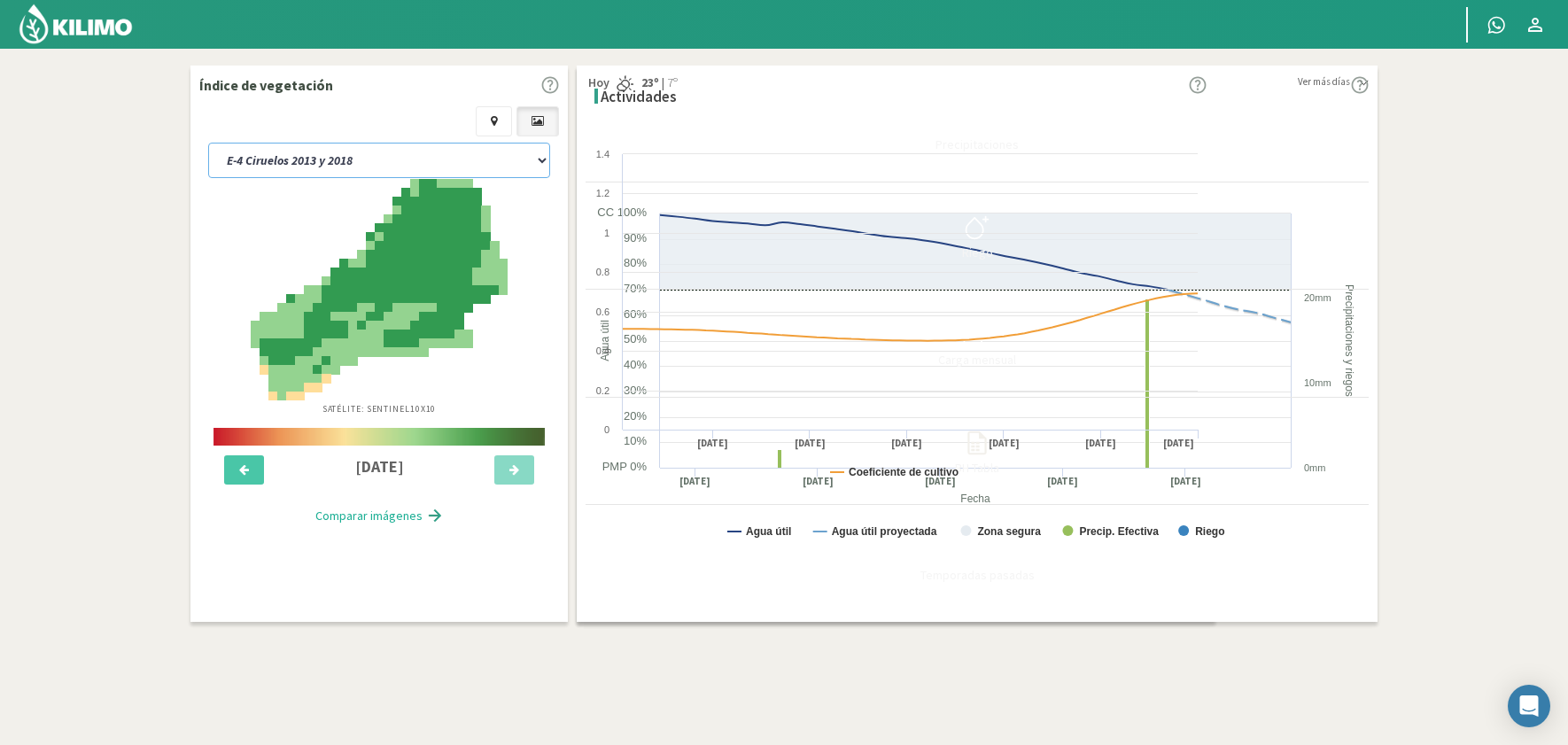
click at [385, 154] on select "E-1 Ciruelos E-2 Lapins y [PERSON_NAME] E-3 Ciruelos y Nectarin Magique E-4 Cir…" at bounding box center [379, 160] width 342 height 35
click at [208, 142] on select "E-1 Ciruelos E-2 Lapins y [PERSON_NAME] E-3 Ciruelos y Nectarin Magique E-4 Cir…" at bounding box center [379, 160] width 342 height 35
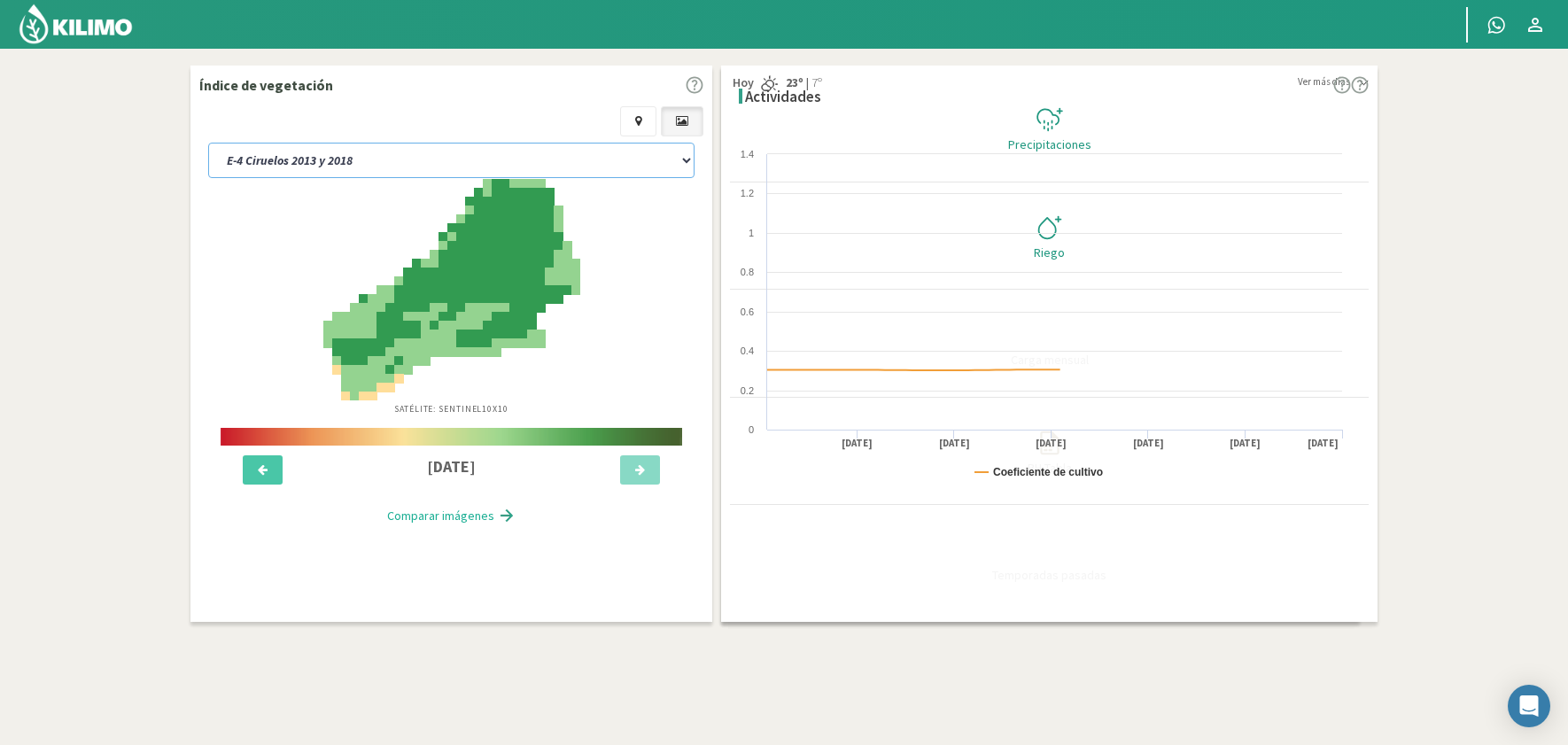
select select "57: Object"
